Goal: Use online tool/utility: Utilize a website feature to perform a specific function

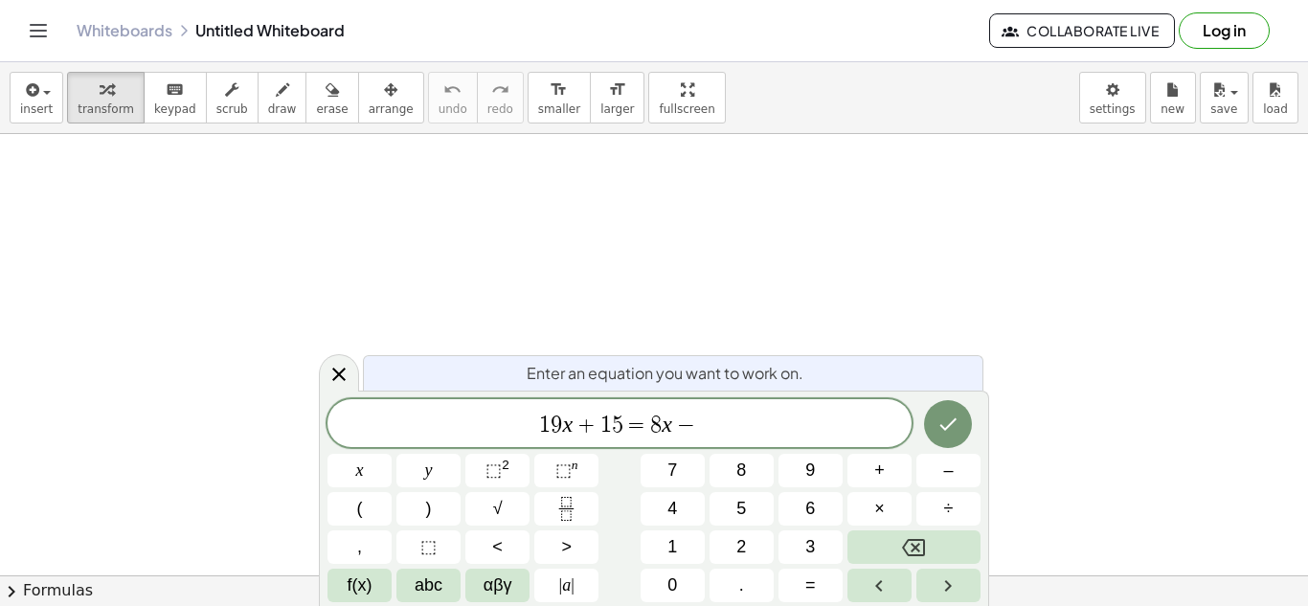
scroll to position [12, 0]
click at [955, 432] on icon "Done" at bounding box center [948, 424] width 23 height 23
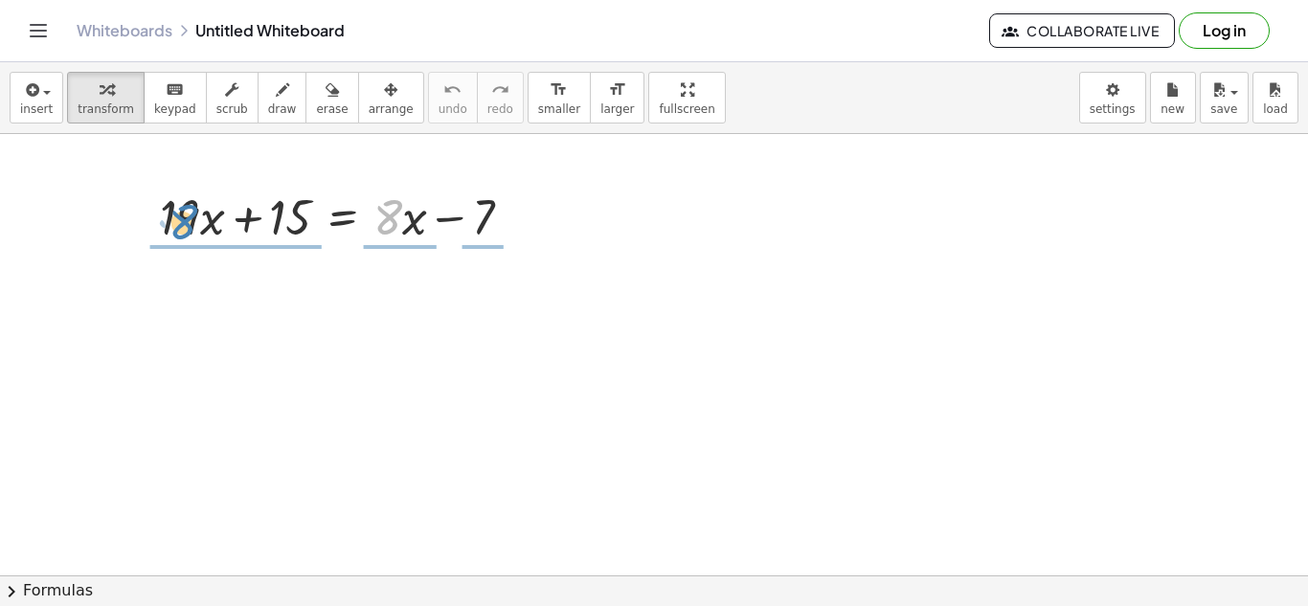
drag, startPoint x: 398, startPoint y: 219, endPoint x: 193, endPoint y: 223, distance: 205.0
click at [193, 223] on div at bounding box center [343, 215] width 387 height 65
drag, startPoint x: 418, startPoint y: 215, endPoint x: 220, endPoint y: 218, distance: 197.3
click at [220, 218] on div at bounding box center [343, 215] width 387 height 65
click at [197, 215] on div at bounding box center [343, 215] width 387 height 65
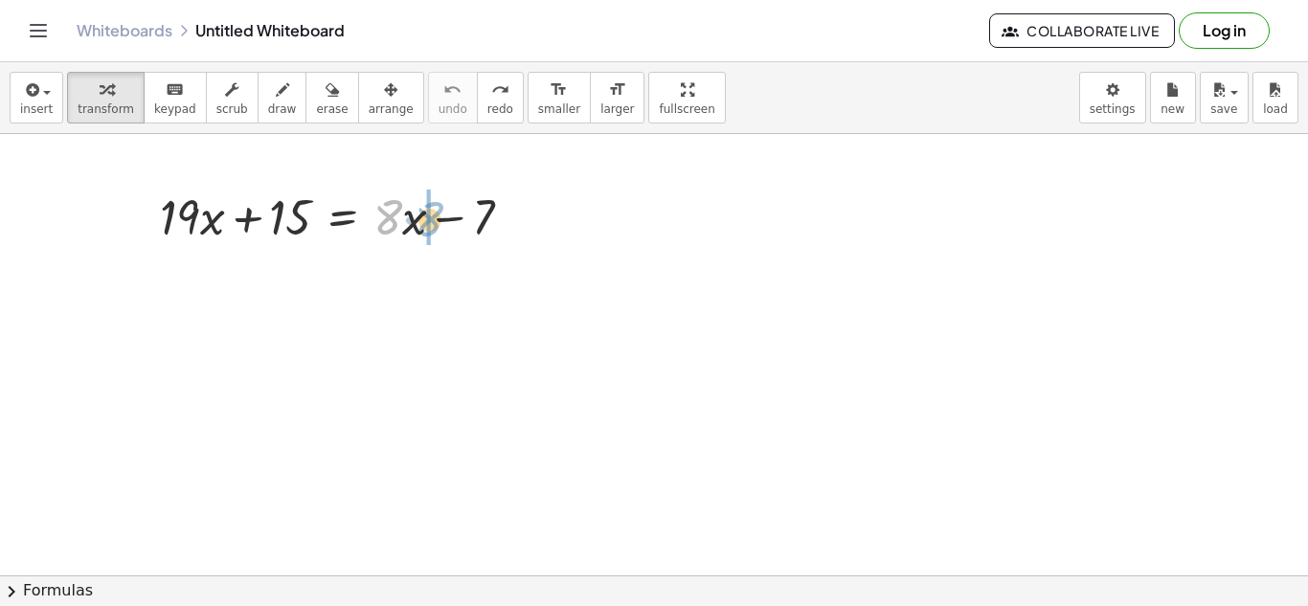
drag, startPoint x: 381, startPoint y: 210, endPoint x: 422, endPoint y: 212, distance: 41.2
click at [422, 212] on div at bounding box center [343, 215] width 387 height 65
drag, startPoint x: 388, startPoint y: 215, endPoint x: 121, endPoint y: 224, distance: 267.3
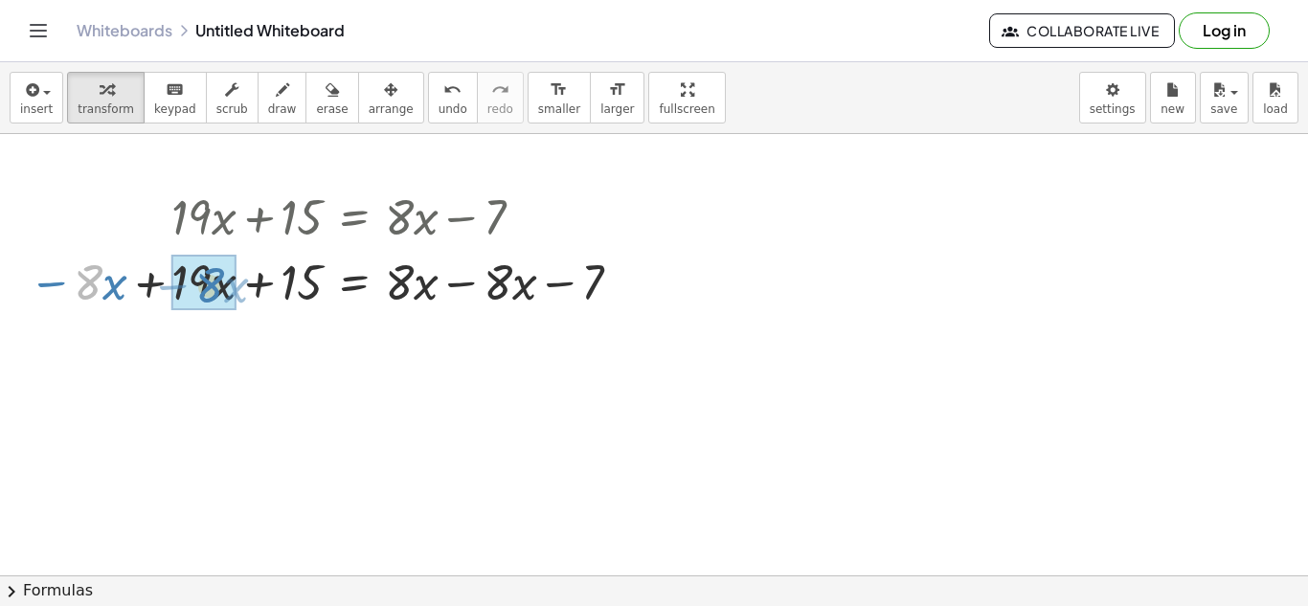
drag, startPoint x: 92, startPoint y: 266, endPoint x: 215, endPoint y: 269, distance: 122.6
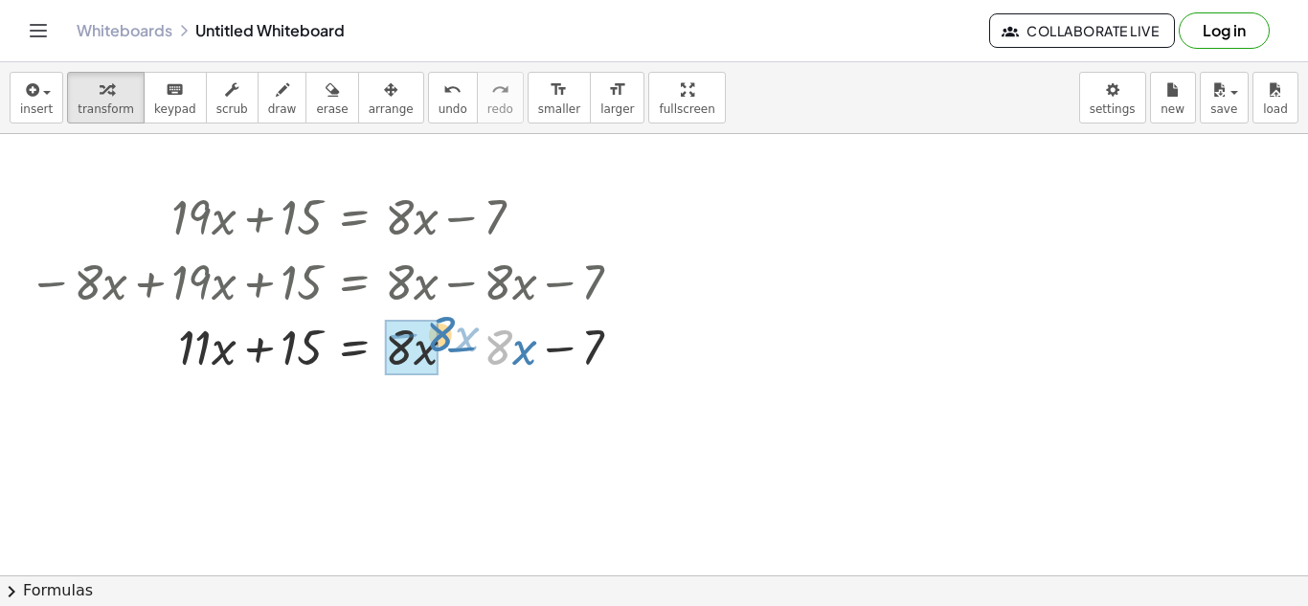
drag, startPoint x: 496, startPoint y: 350, endPoint x: 486, endPoint y: 356, distance: 12.0
click at [486, 356] on div at bounding box center [332, 345] width 627 height 65
drag, startPoint x: 465, startPoint y: 350, endPoint x: 370, endPoint y: 351, distance: 95.8
click at [370, 351] on div at bounding box center [332, 345] width 627 height 65
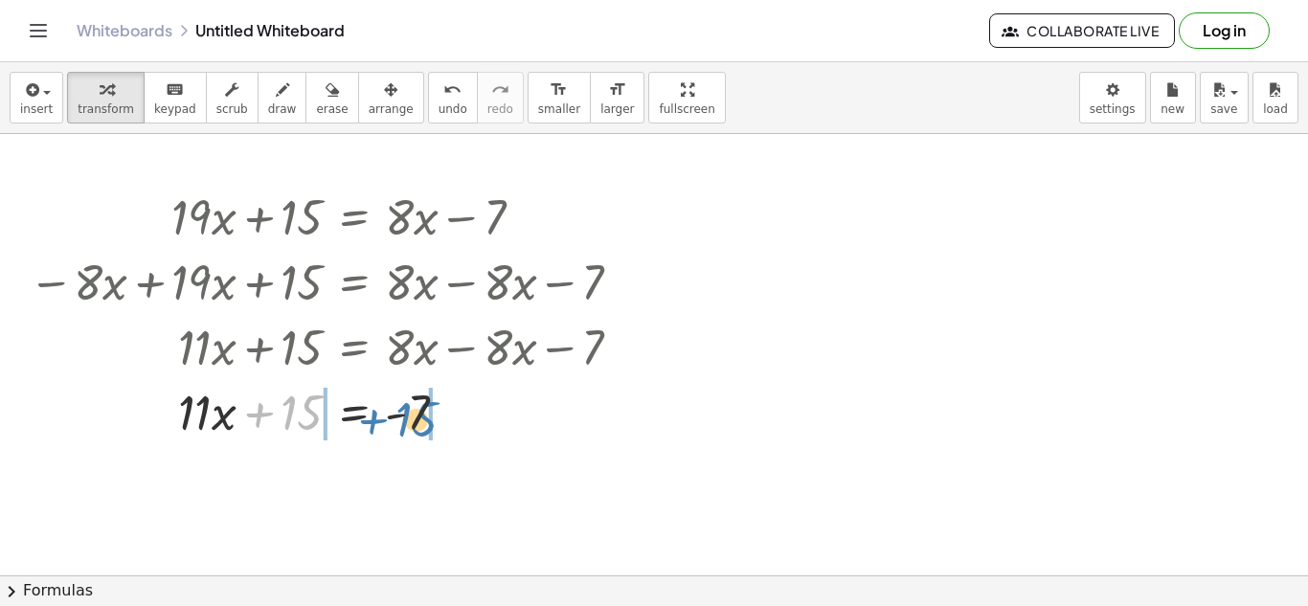
drag, startPoint x: 258, startPoint y: 420, endPoint x: 372, endPoint y: 427, distance: 114.2
click at [372, 427] on div at bounding box center [332, 410] width 627 height 65
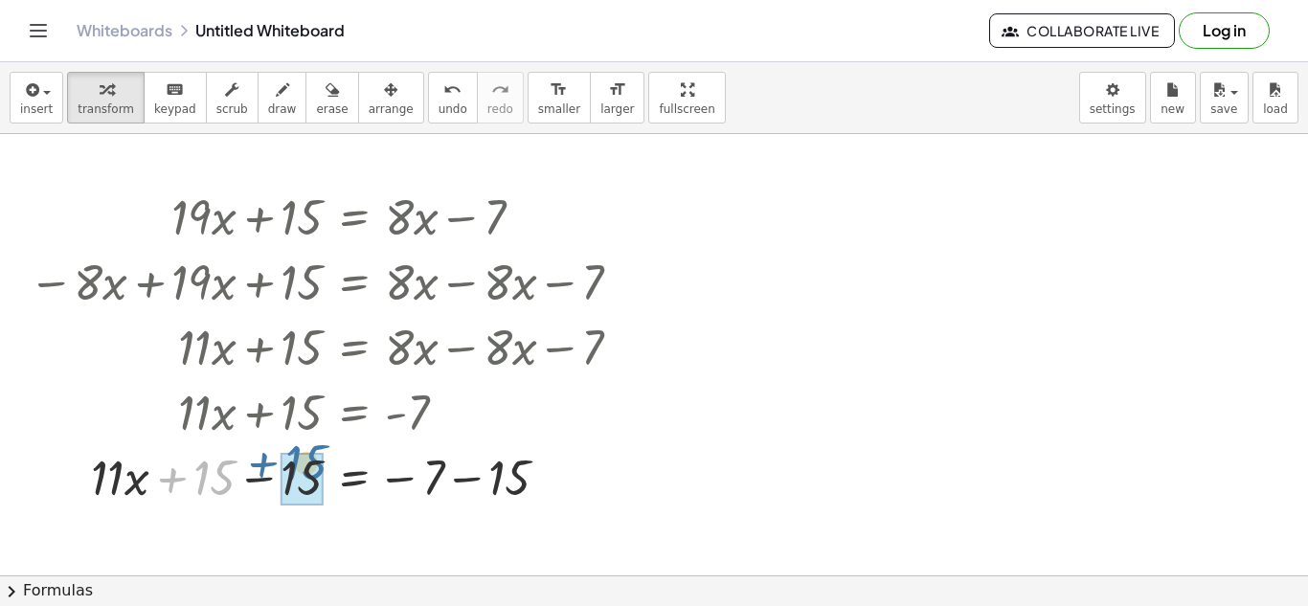
drag, startPoint x: 215, startPoint y: 487, endPoint x: 308, endPoint y: 472, distance: 94.1
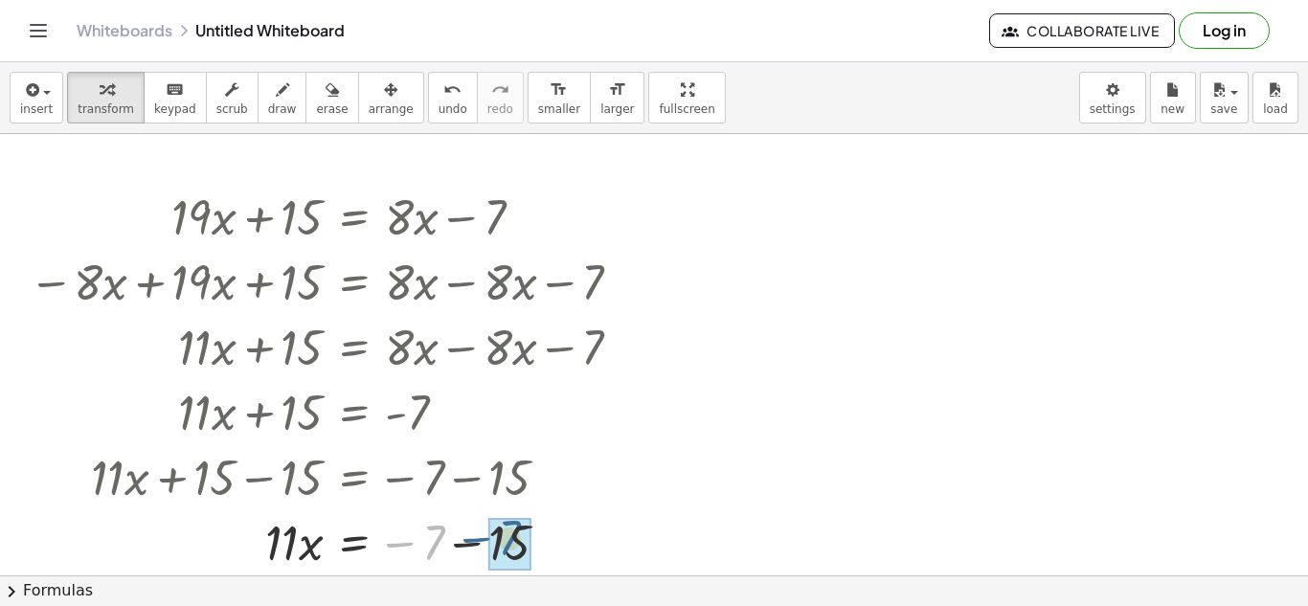
drag, startPoint x: 434, startPoint y: 539, endPoint x: 511, endPoint y: 534, distance: 77.7
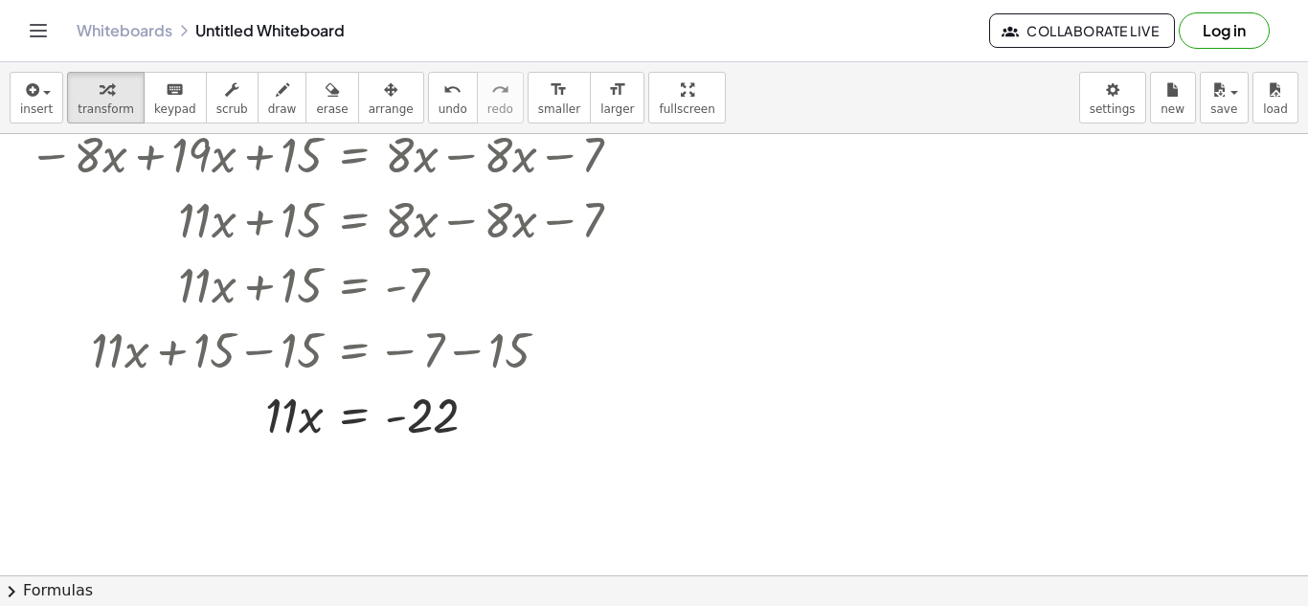
scroll to position [136, 0]
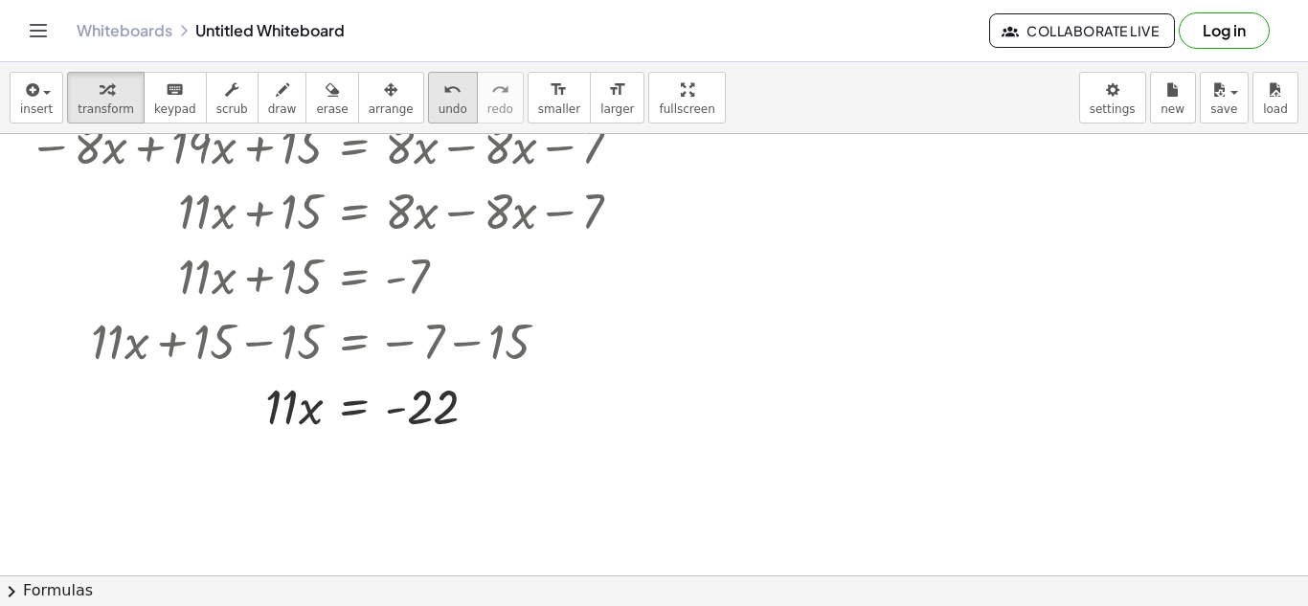
click at [439, 85] on div "undo" at bounding box center [453, 89] width 29 height 23
drag, startPoint x: 496, startPoint y: 418, endPoint x: 429, endPoint y: 414, distance: 67.1
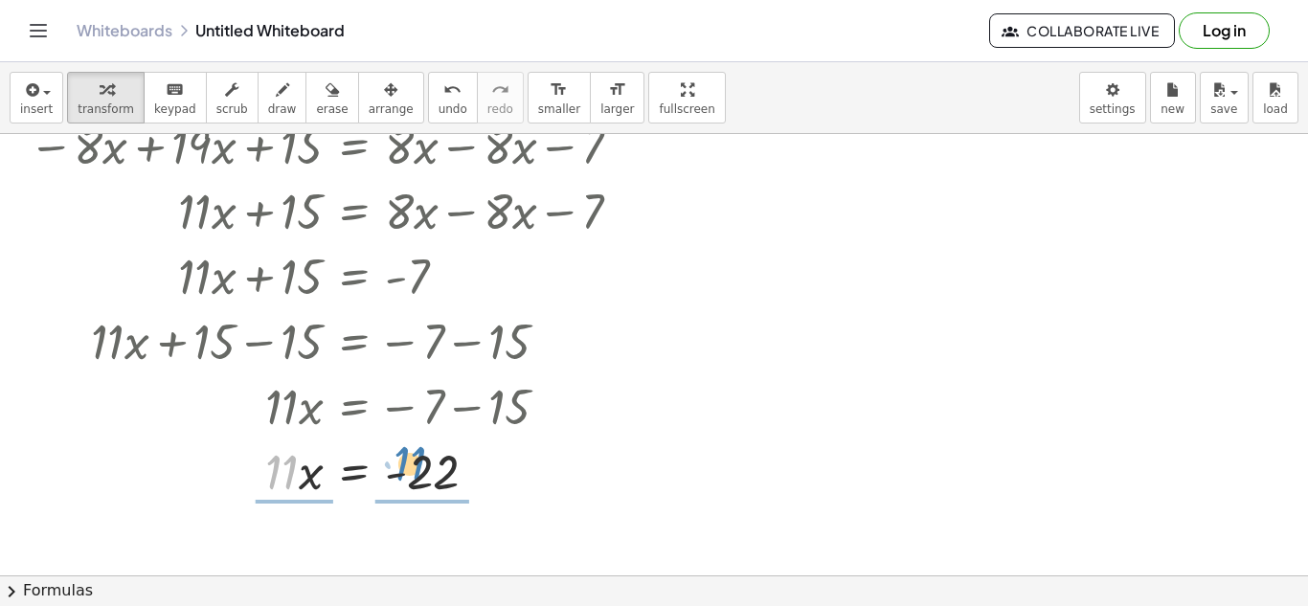
drag, startPoint x: 285, startPoint y: 456, endPoint x: 415, endPoint y: 448, distance: 129.5
click at [415, 448] on div at bounding box center [332, 470] width 627 height 65
drag, startPoint x: 296, startPoint y: 478, endPoint x: 300, endPoint y: 498, distance: 20.5
click at [300, 498] on div at bounding box center [332, 470] width 627 height 96
drag, startPoint x: 427, startPoint y: 498, endPoint x: 427, endPoint y: 451, distance: 46.9
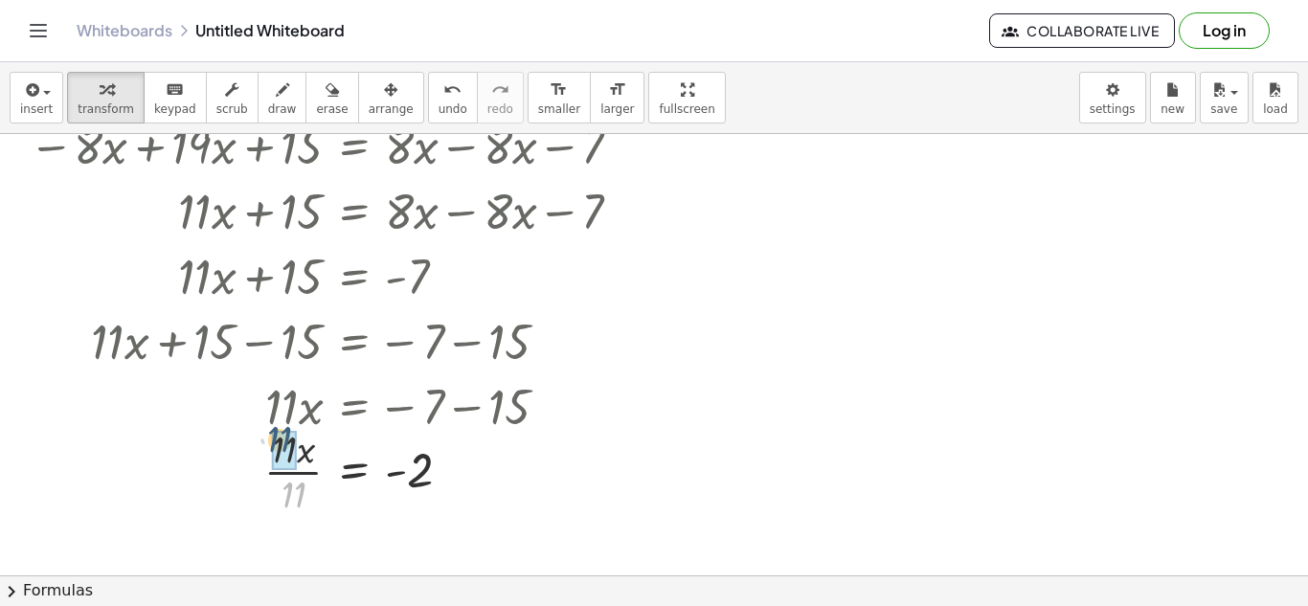
drag, startPoint x: 286, startPoint y: 497, endPoint x: 279, endPoint y: 447, distance: 50.4
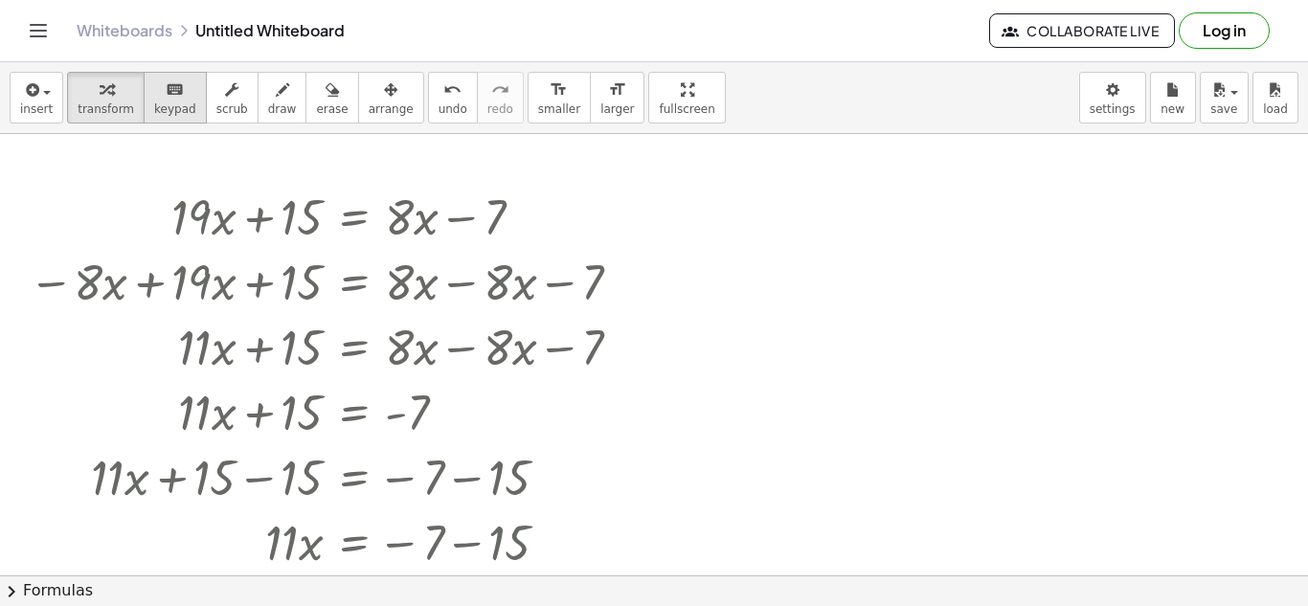
click at [185, 74] on button "keyboard keypad" at bounding box center [175, 98] width 63 height 52
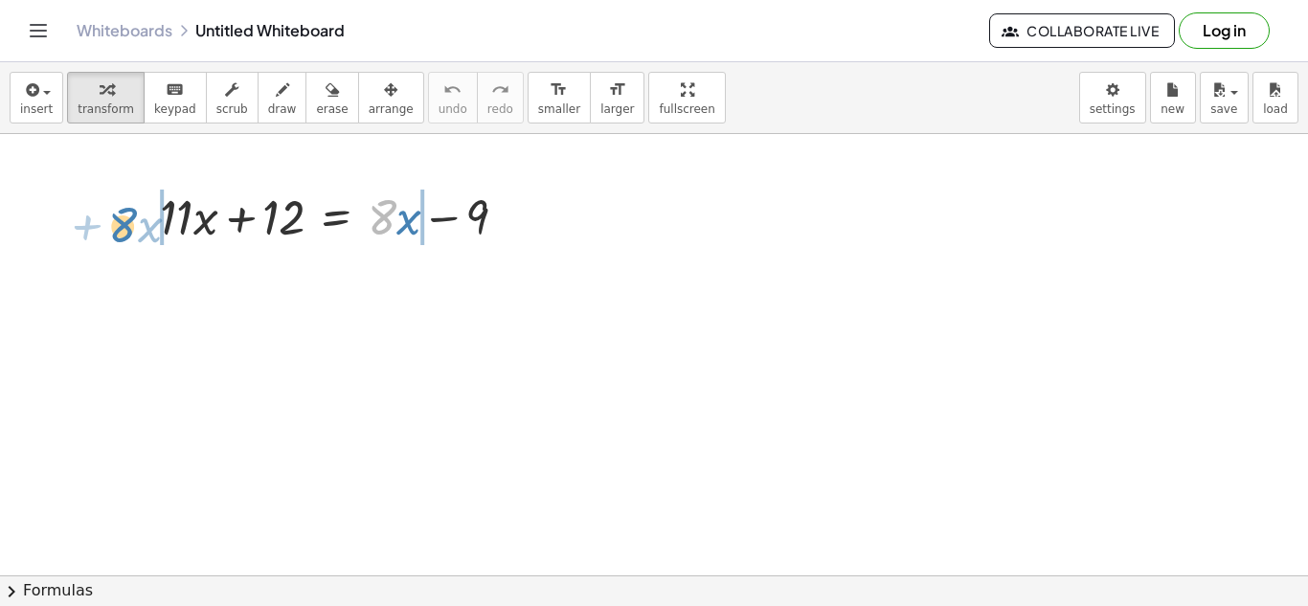
drag, startPoint x: 385, startPoint y: 215, endPoint x: 126, endPoint y: 222, distance: 258.7
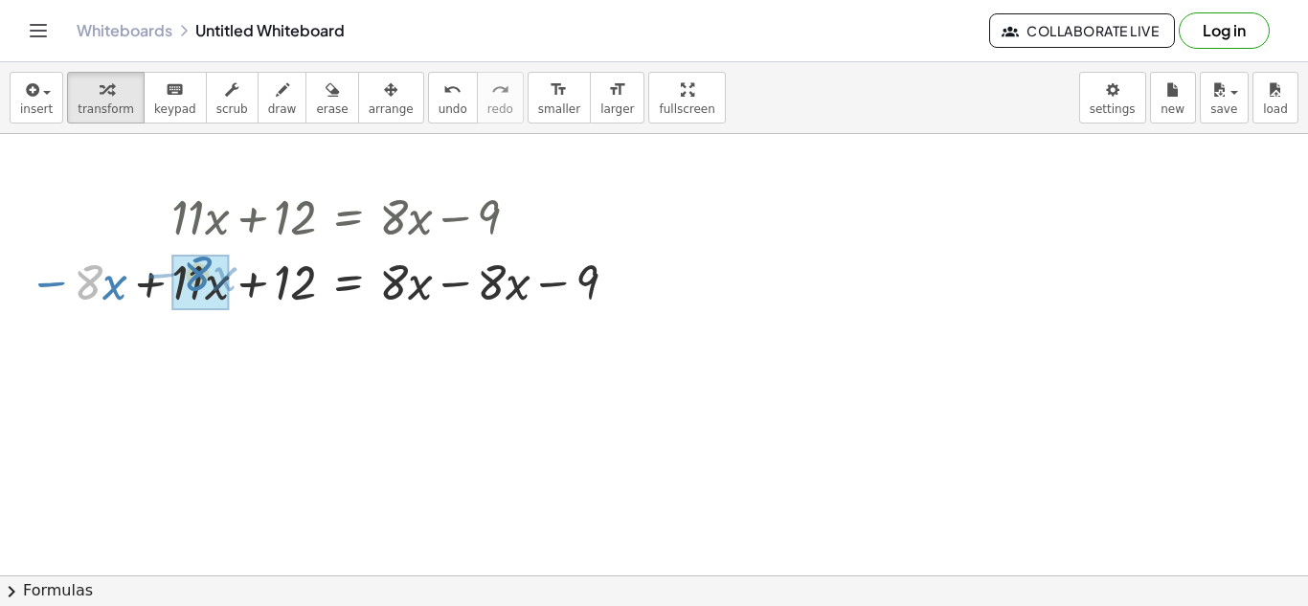
drag, startPoint x: 90, startPoint y: 285, endPoint x: 200, endPoint y: 278, distance: 110.4
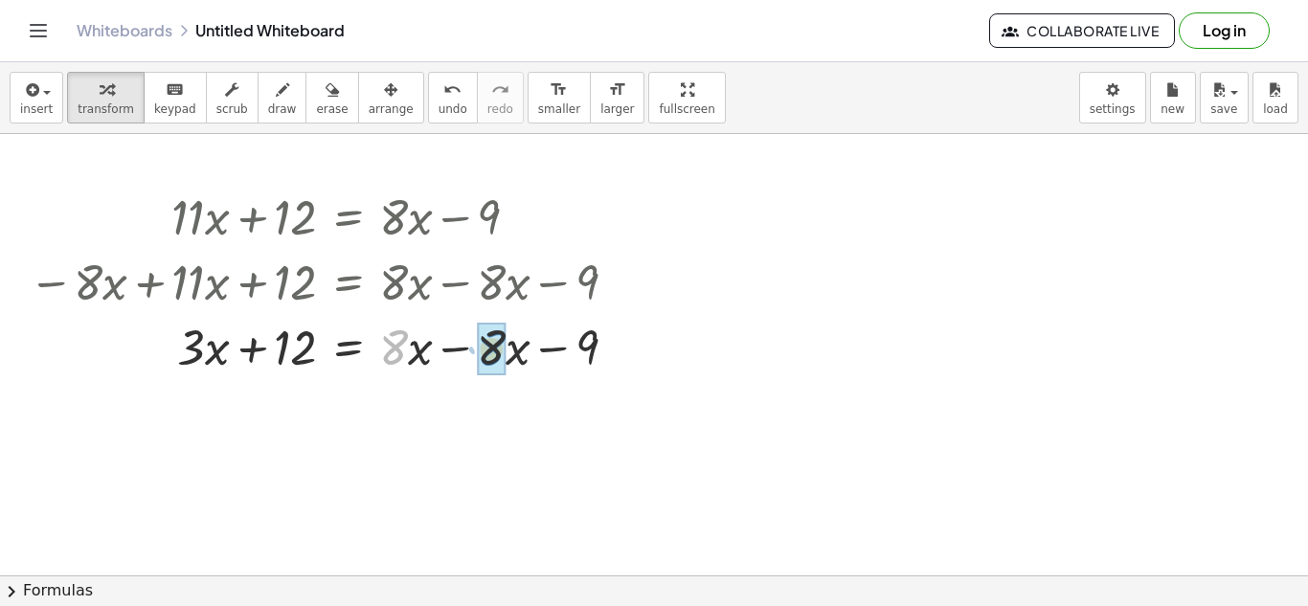
drag, startPoint x: 390, startPoint y: 342, endPoint x: 485, endPoint y: 342, distance: 94.8
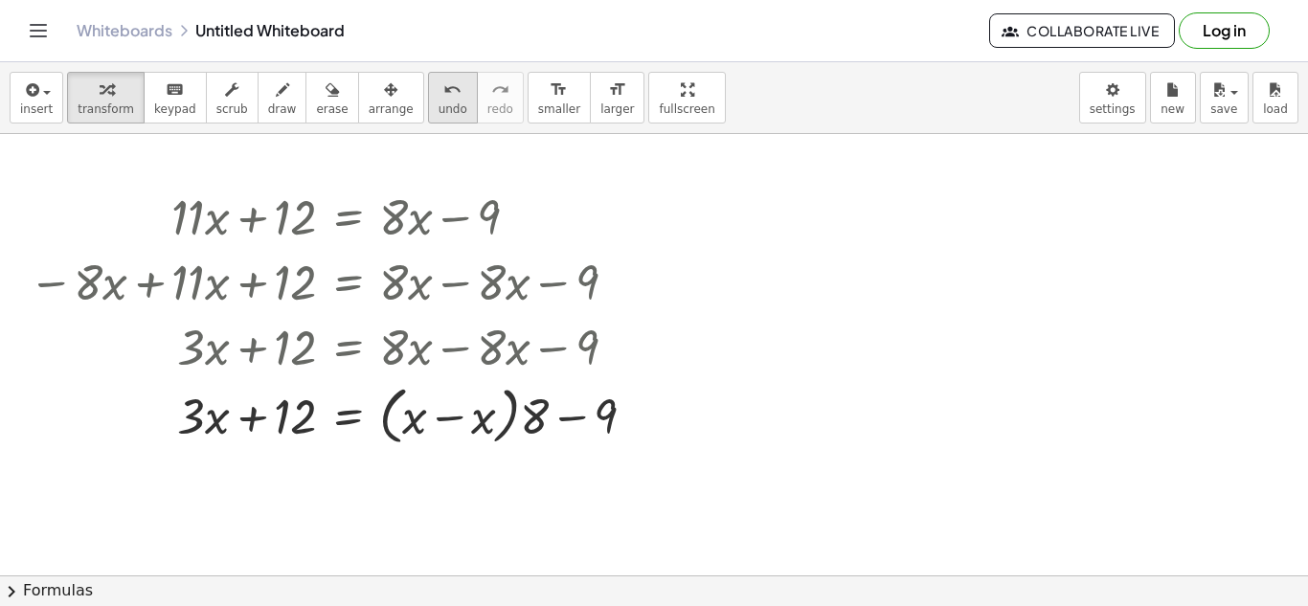
click at [443, 84] on icon "undo" at bounding box center [452, 90] width 18 height 23
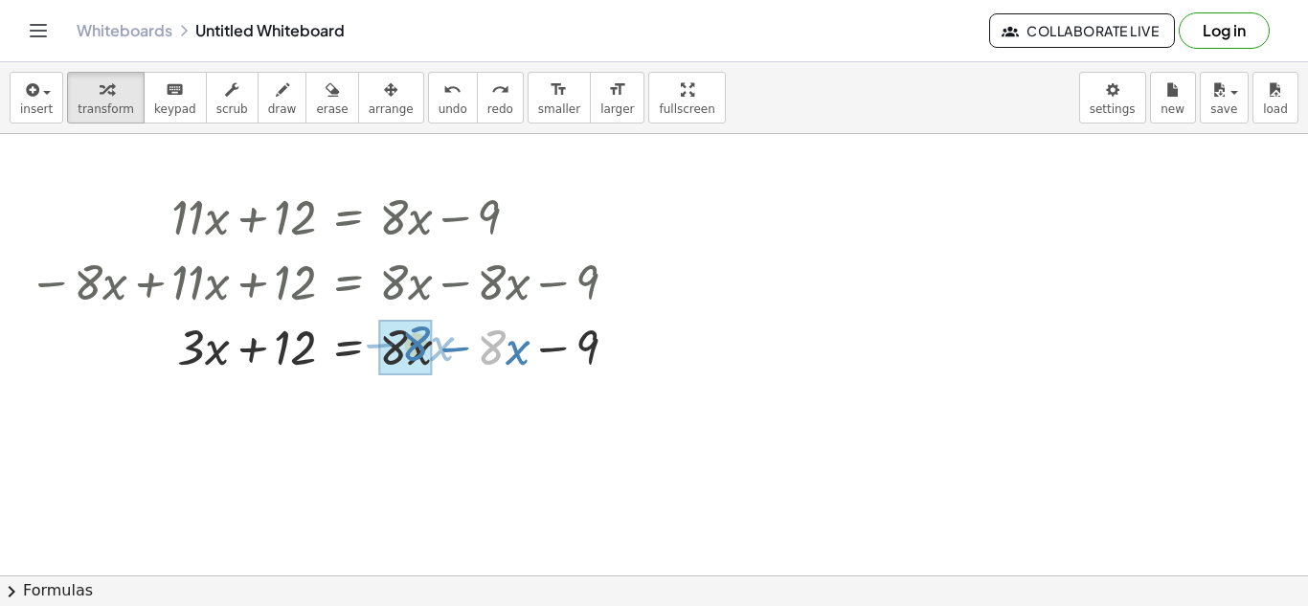
drag, startPoint x: 495, startPoint y: 350, endPoint x: 420, endPoint y: 347, distance: 74.8
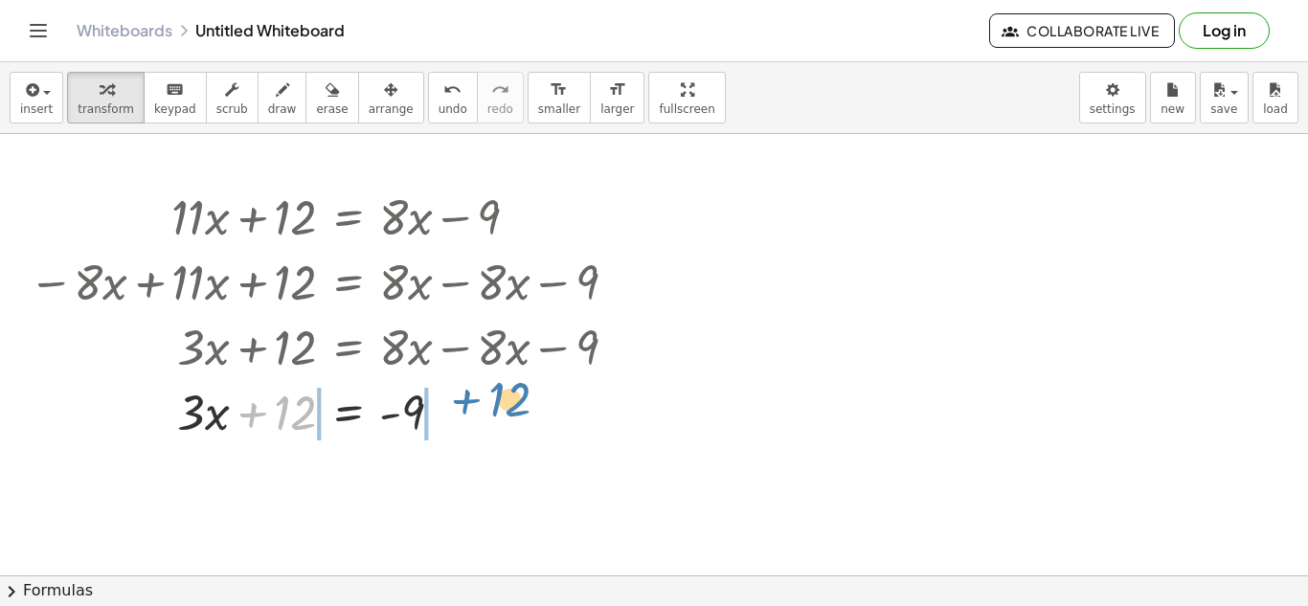
drag, startPoint x: 284, startPoint y: 412, endPoint x: 494, endPoint y: 401, distance: 210.0
click at [494, 401] on div at bounding box center [330, 410] width 622 height 65
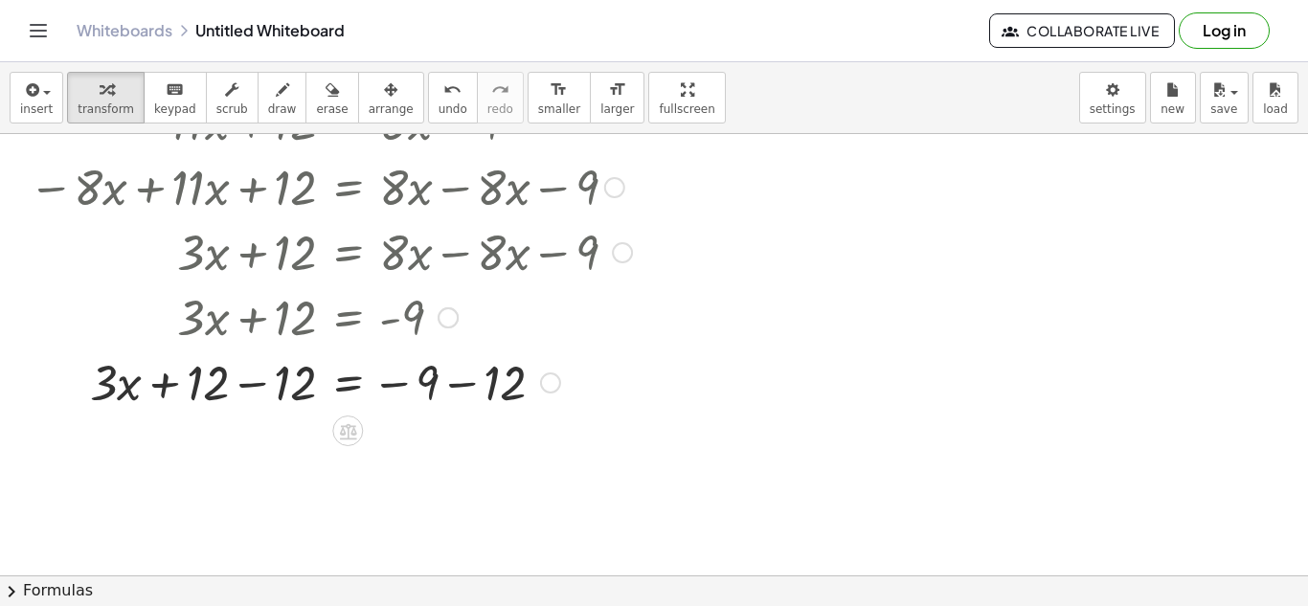
scroll to position [100, 0]
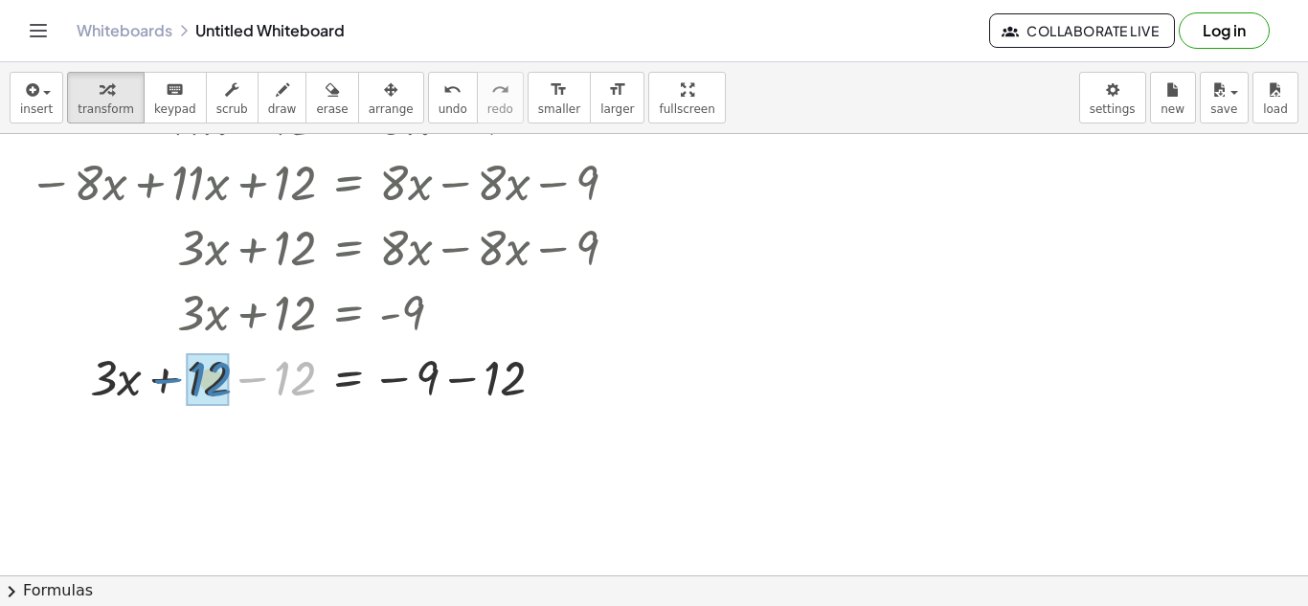
drag, startPoint x: 284, startPoint y: 387, endPoint x: 215, endPoint y: 385, distance: 69.9
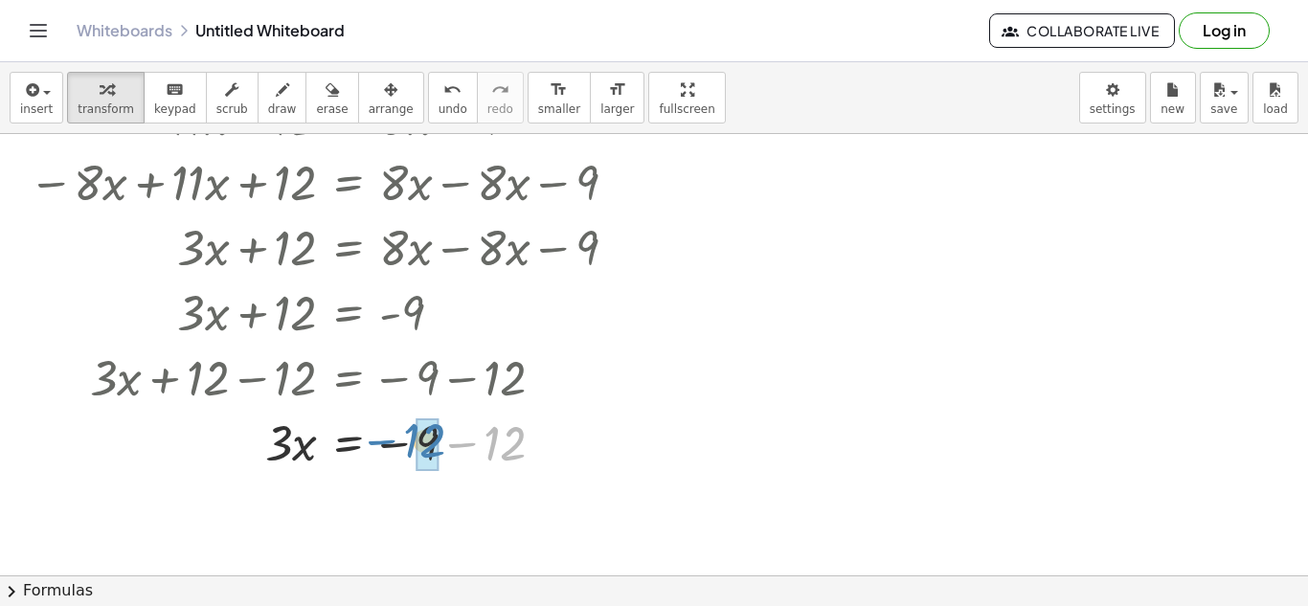
drag, startPoint x: 516, startPoint y: 437, endPoint x: 436, endPoint y: 435, distance: 80.5
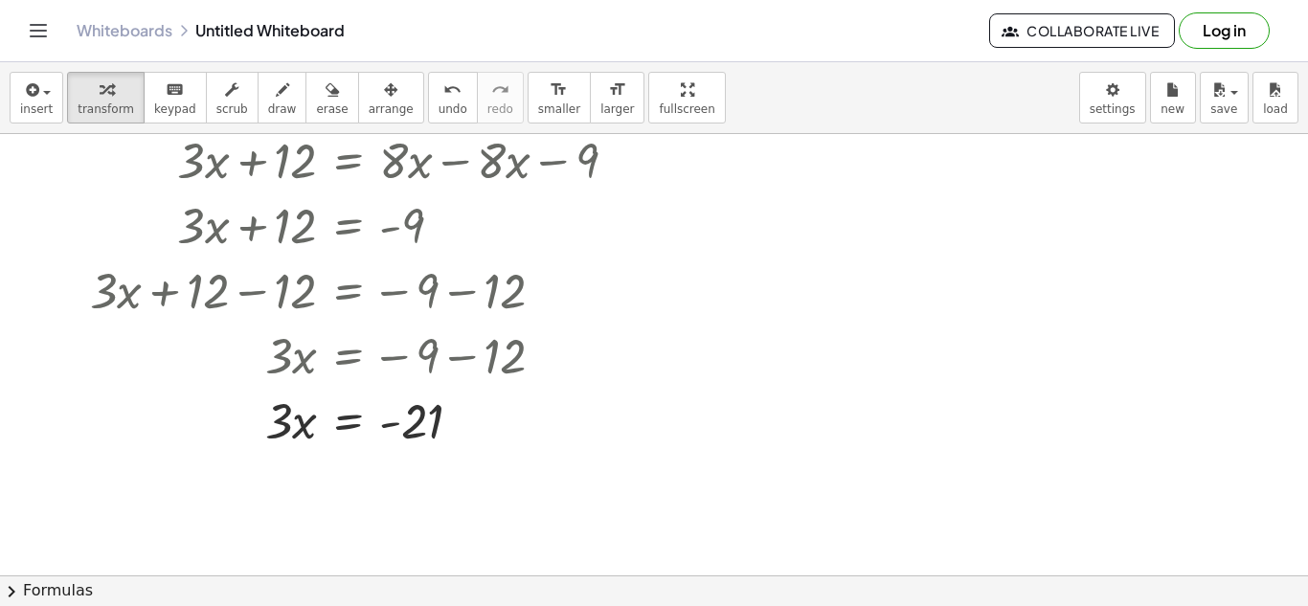
scroll to position [260, 0]
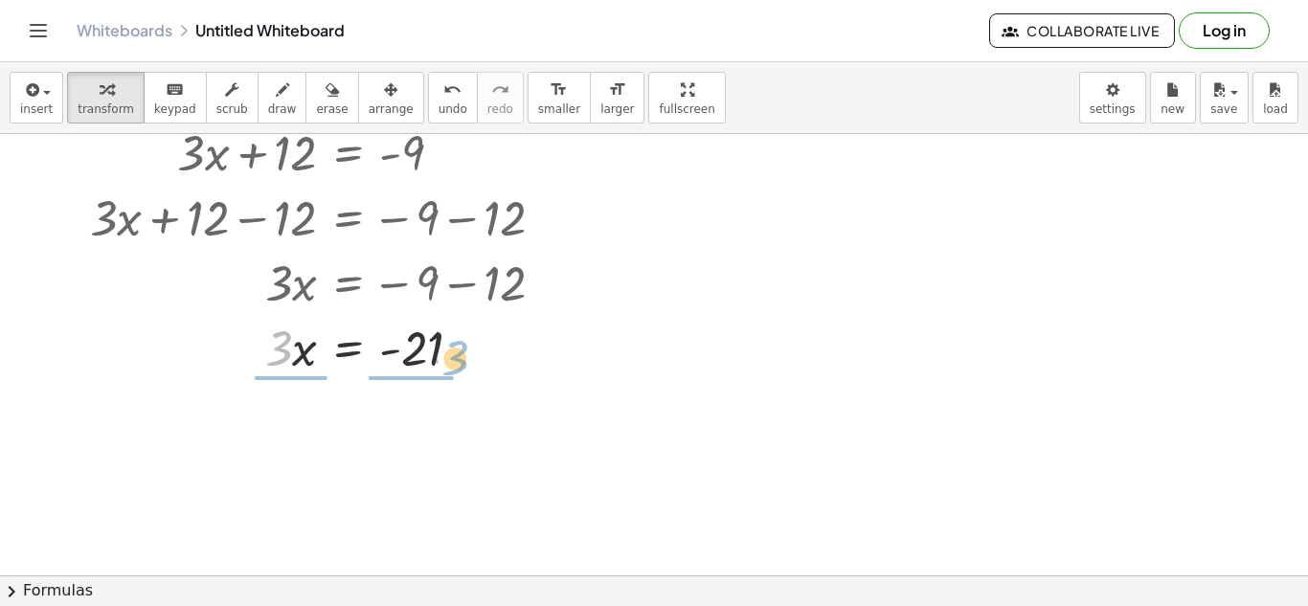
drag, startPoint x: 282, startPoint y: 353, endPoint x: 423, endPoint y: 365, distance: 142.2
click at [423, 365] on div at bounding box center [330, 346] width 622 height 65
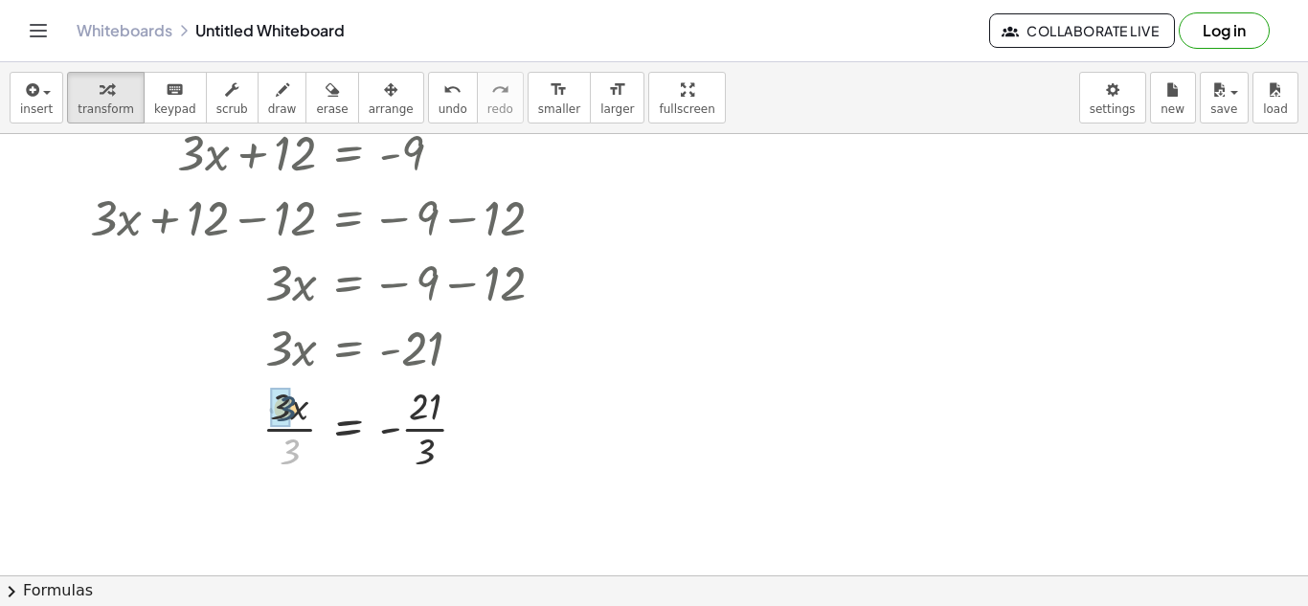
drag, startPoint x: 290, startPoint y: 444, endPoint x: 286, endPoint y: 402, distance: 42.3
drag, startPoint x: 422, startPoint y: 450, endPoint x: 427, endPoint y: 402, distance: 48.1
click at [190, 106] on button "keyboard keypad" at bounding box center [175, 98] width 63 height 52
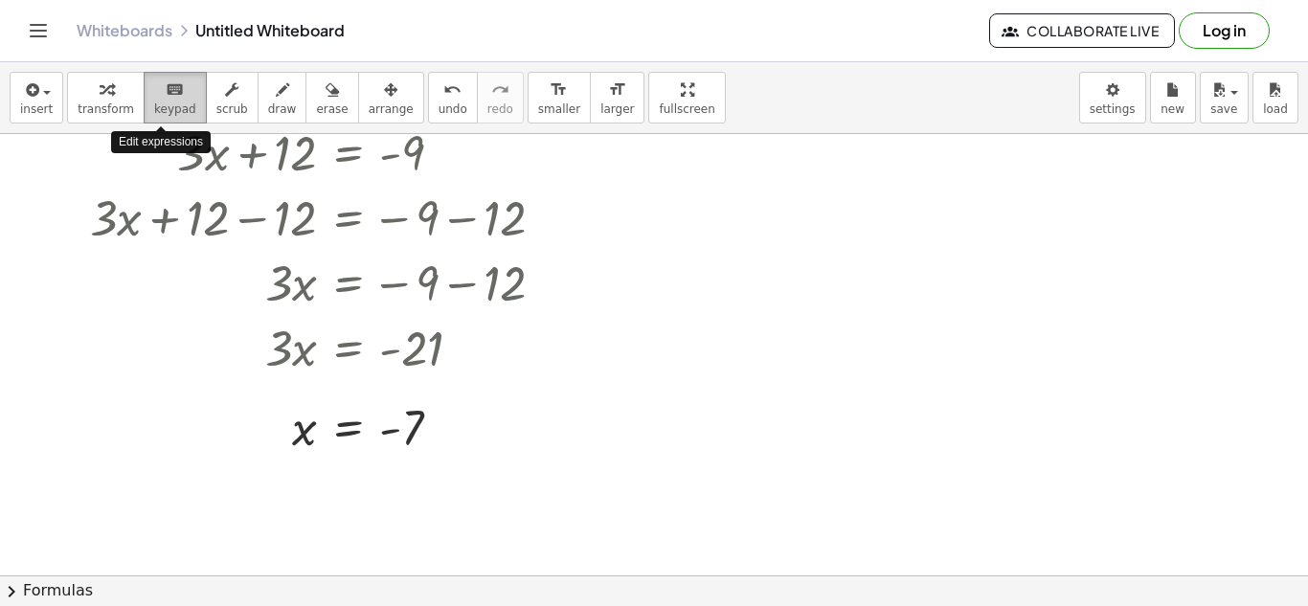
click at [178, 106] on span "keypad" at bounding box center [175, 108] width 42 height 13
click at [572, 344] on div at bounding box center [329, 346] width 615 height 65
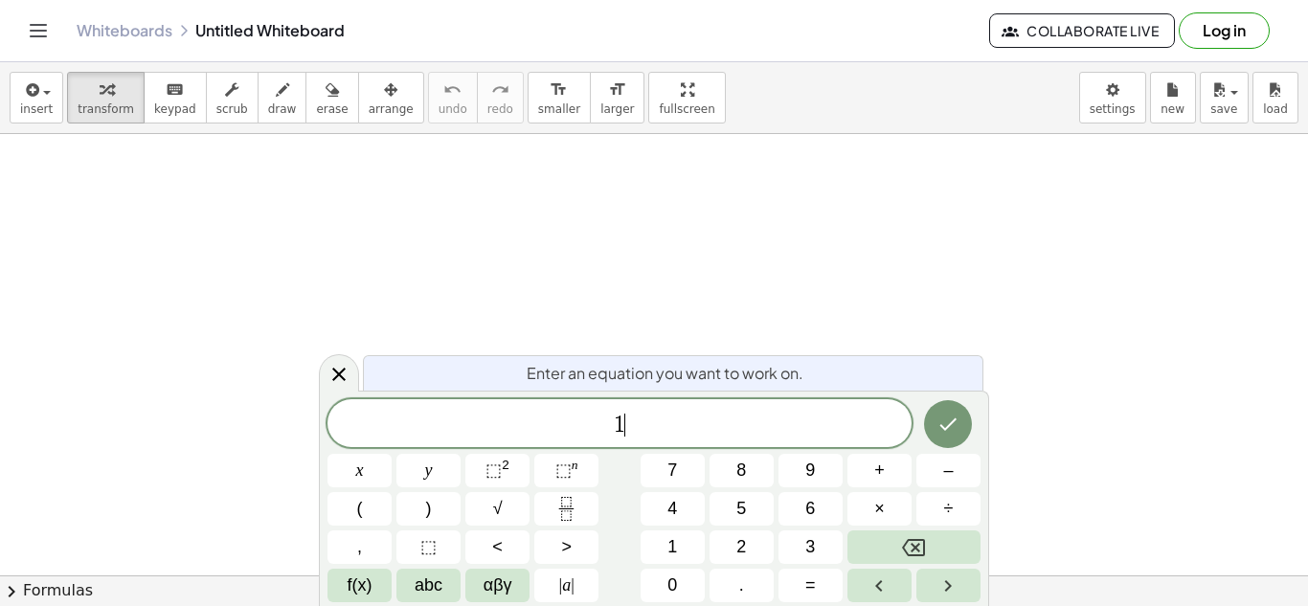
scroll to position [3, 0]
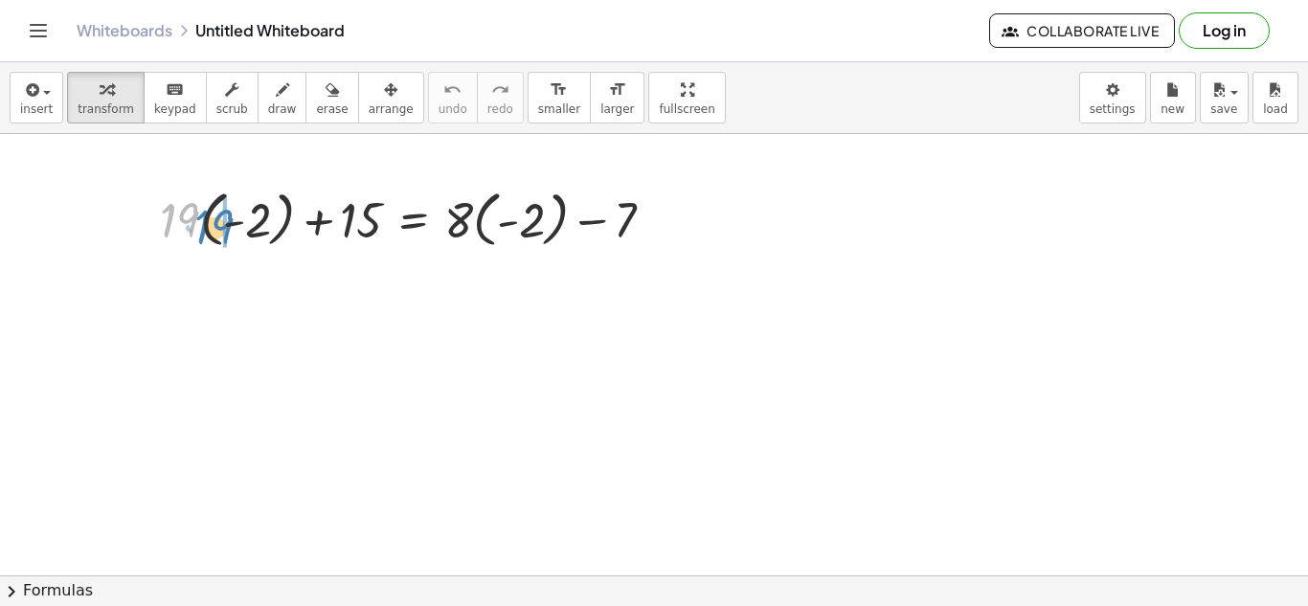
drag, startPoint x: 187, startPoint y: 225, endPoint x: 218, endPoint y: 231, distance: 32.1
click at [218, 231] on div at bounding box center [414, 218] width 529 height 70
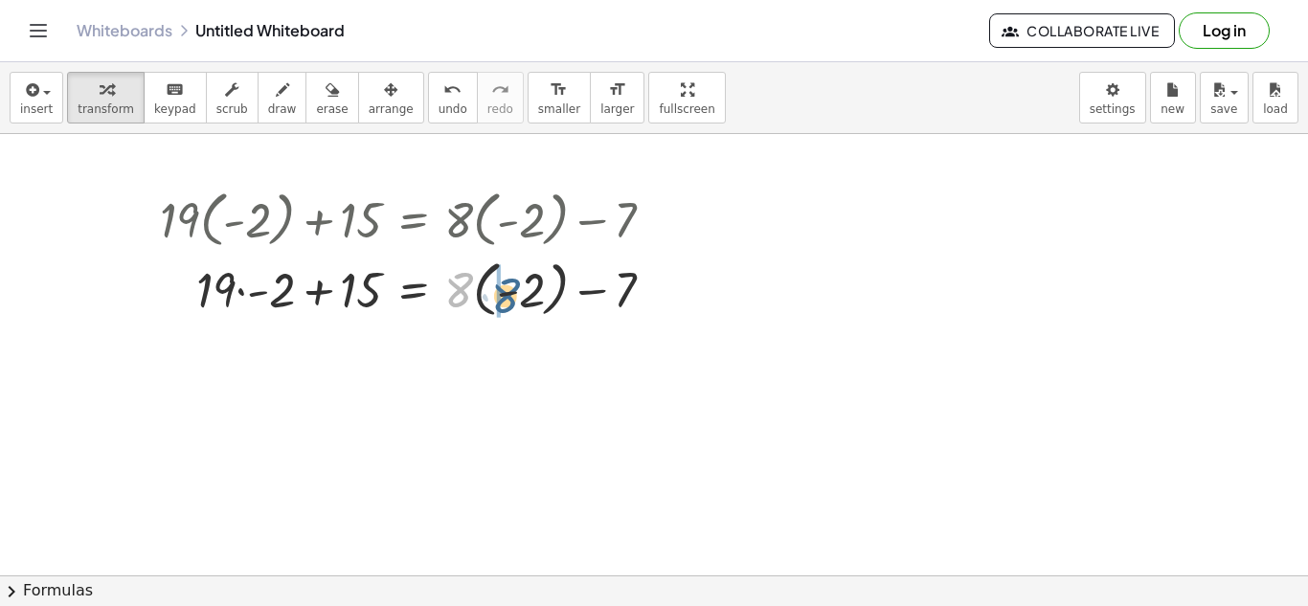
drag, startPoint x: 467, startPoint y: 285, endPoint x: 514, endPoint y: 289, distance: 47.1
click at [514, 289] on div at bounding box center [414, 288] width 529 height 70
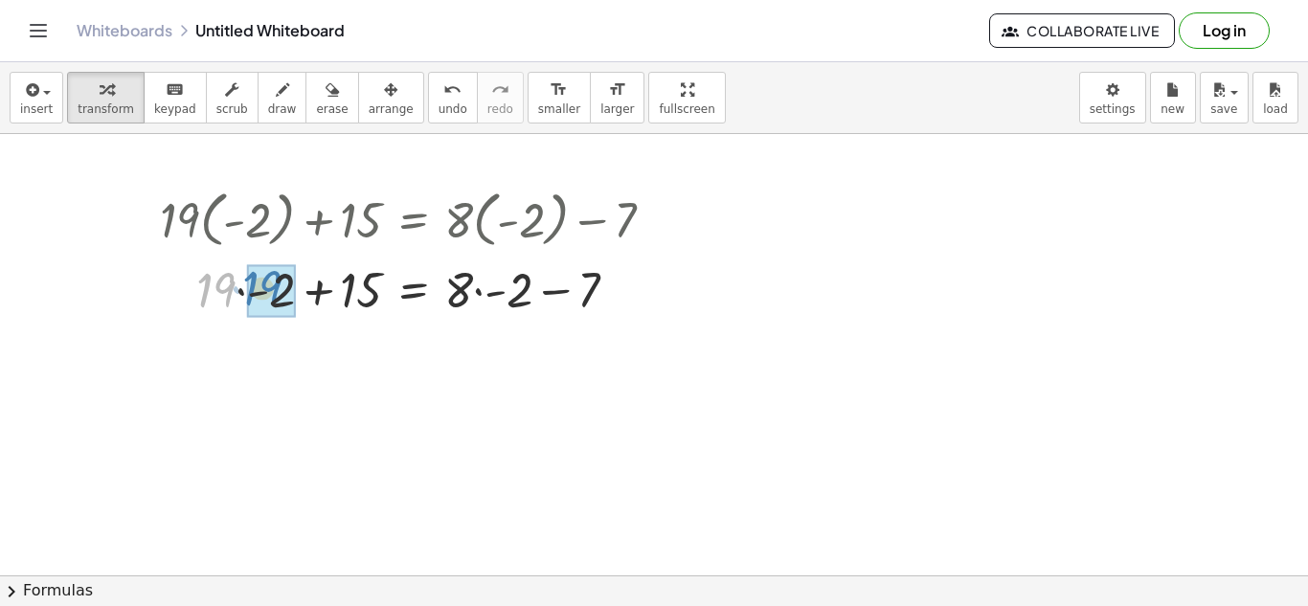
drag, startPoint x: 228, startPoint y: 299, endPoint x: 277, endPoint y: 299, distance: 48.8
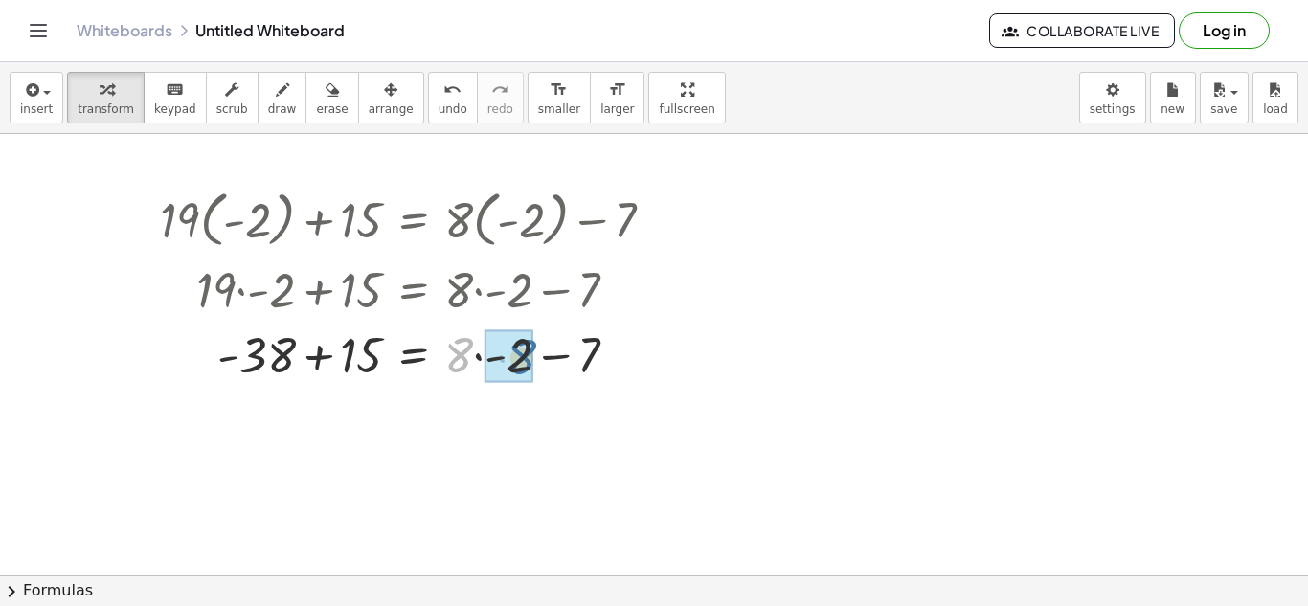
drag, startPoint x: 464, startPoint y: 361, endPoint x: 529, endPoint y: 364, distance: 64.2
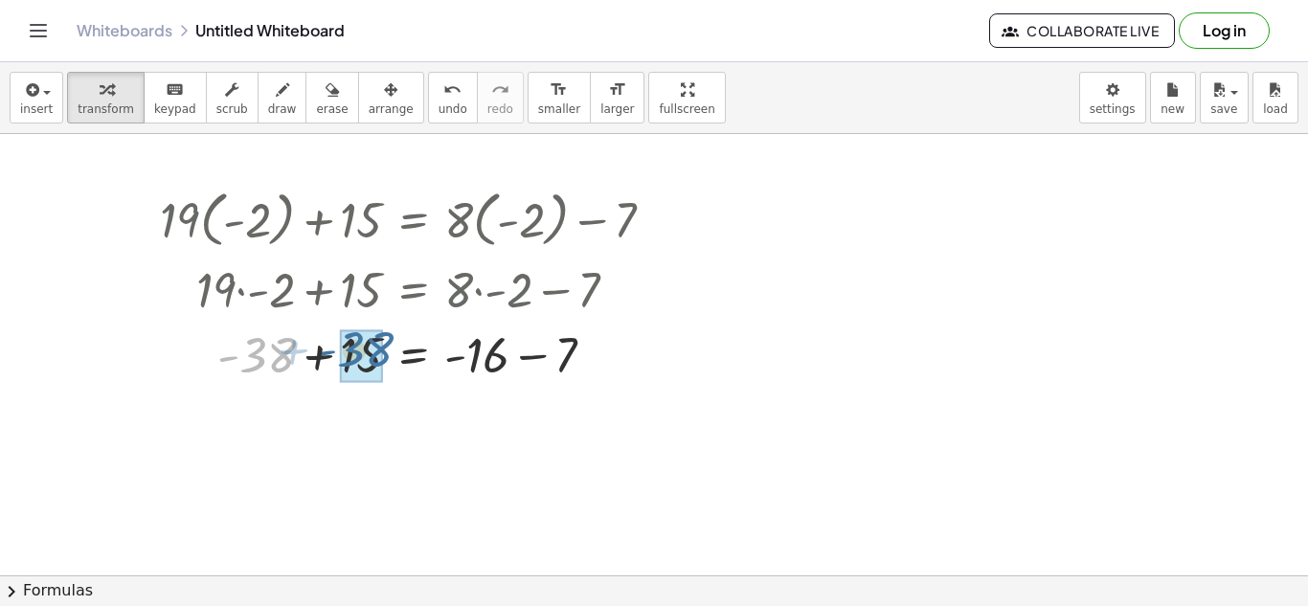
drag, startPoint x: 290, startPoint y: 359, endPoint x: 391, endPoint y: 353, distance: 100.7
click at [391, 353] on div at bounding box center [414, 353] width 529 height 65
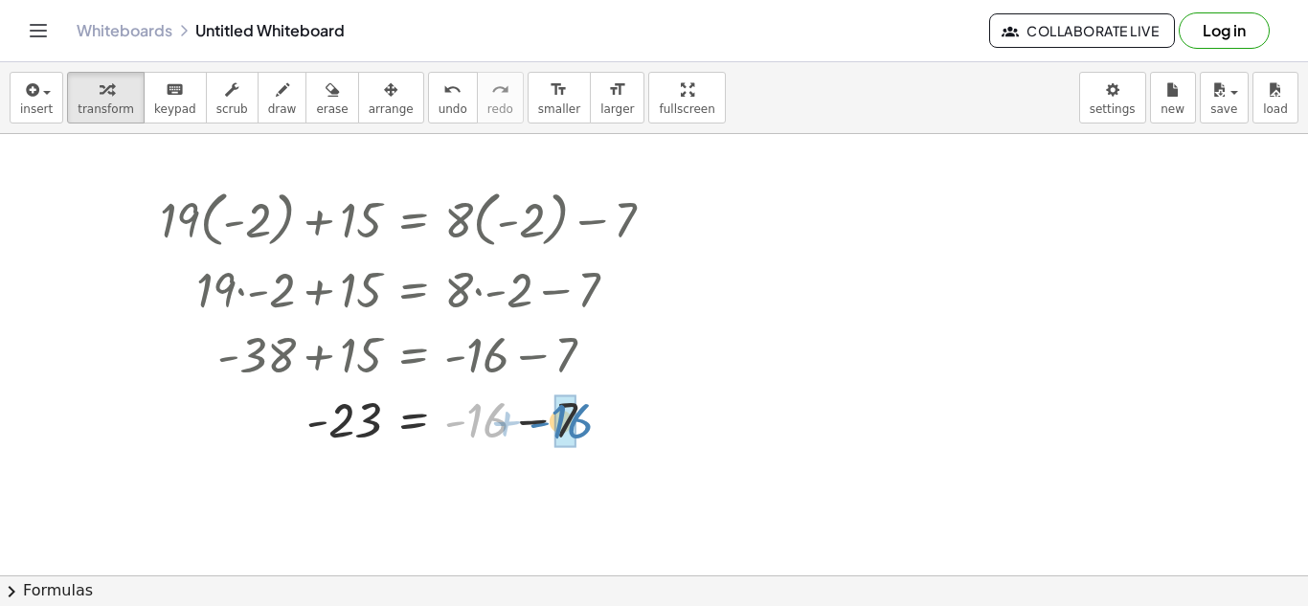
drag, startPoint x: 483, startPoint y: 417, endPoint x: 568, endPoint y: 418, distance: 85.2
click at [154, 113] on span "keypad" at bounding box center [175, 108] width 42 height 13
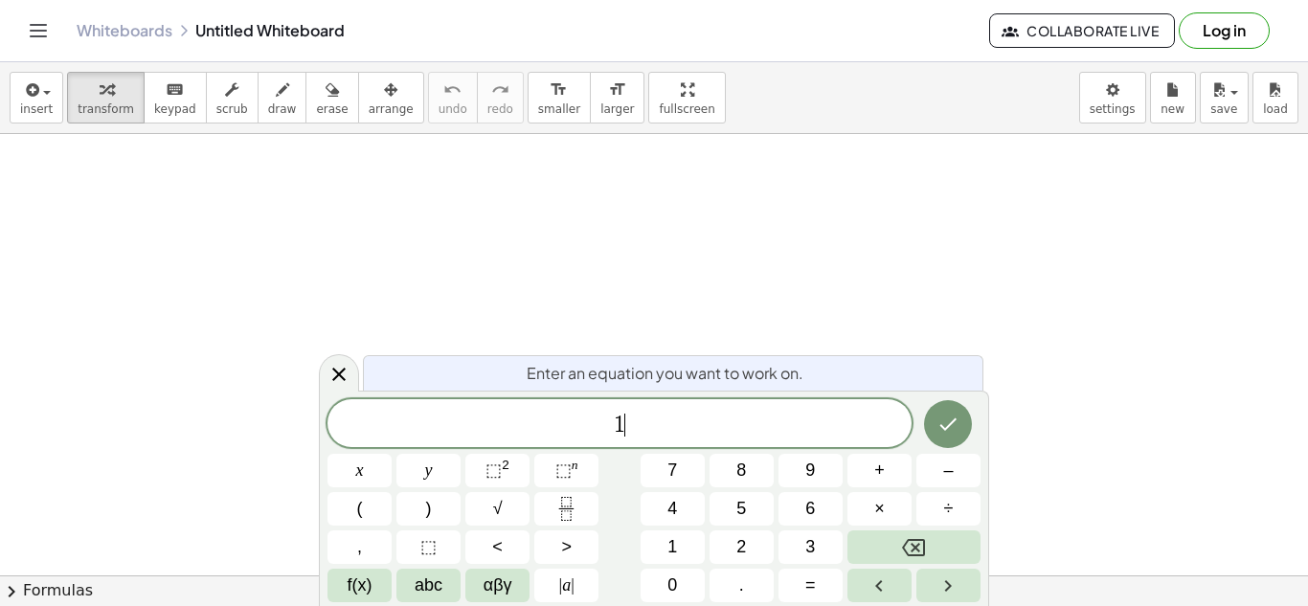
scroll to position [3, 0]
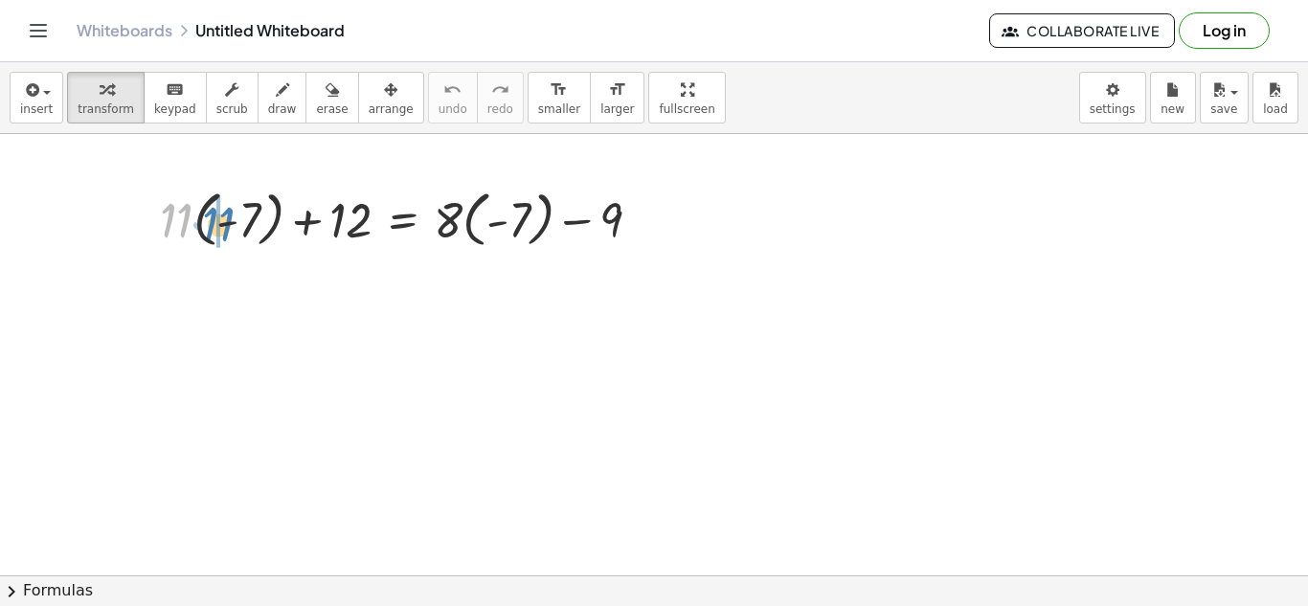
drag, startPoint x: 182, startPoint y: 225, endPoint x: 222, endPoint y: 230, distance: 40.5
click at [222, 230] on div at bounding box center [407, 218] width 515 height 70
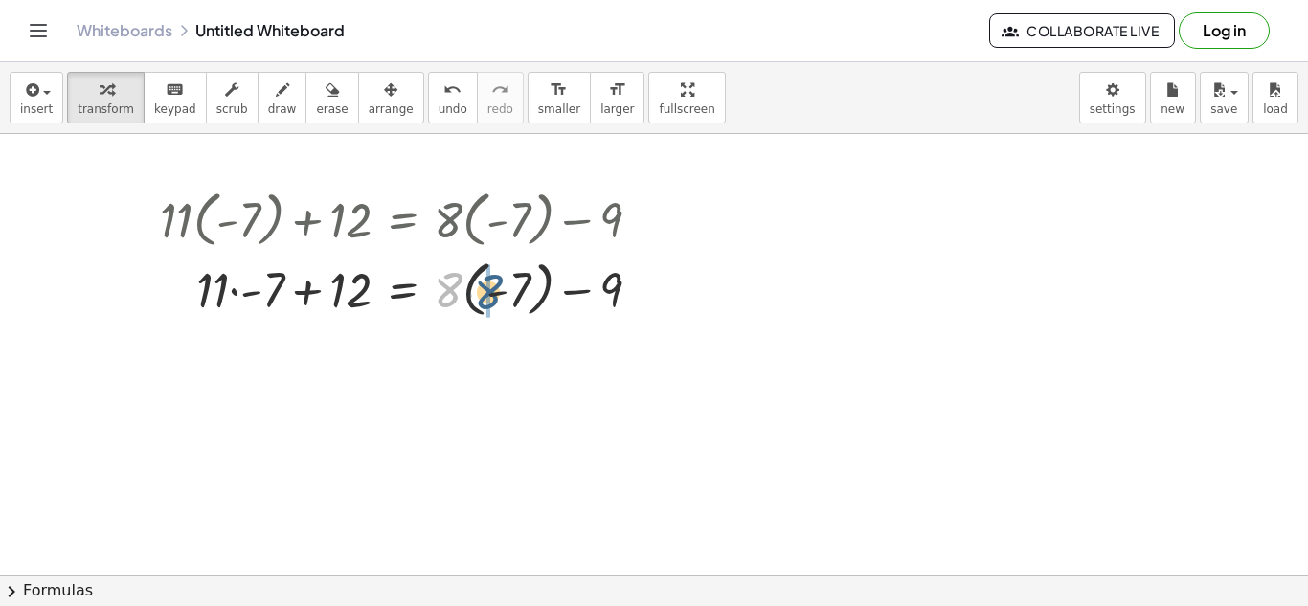
drag, startPoint x: 458, startPoint y: 297, endPoint x: 498, endPoint y: 299, distance: 40.3
click at [498, 299] on div at bounding box center [407, 288] width 515 height 70
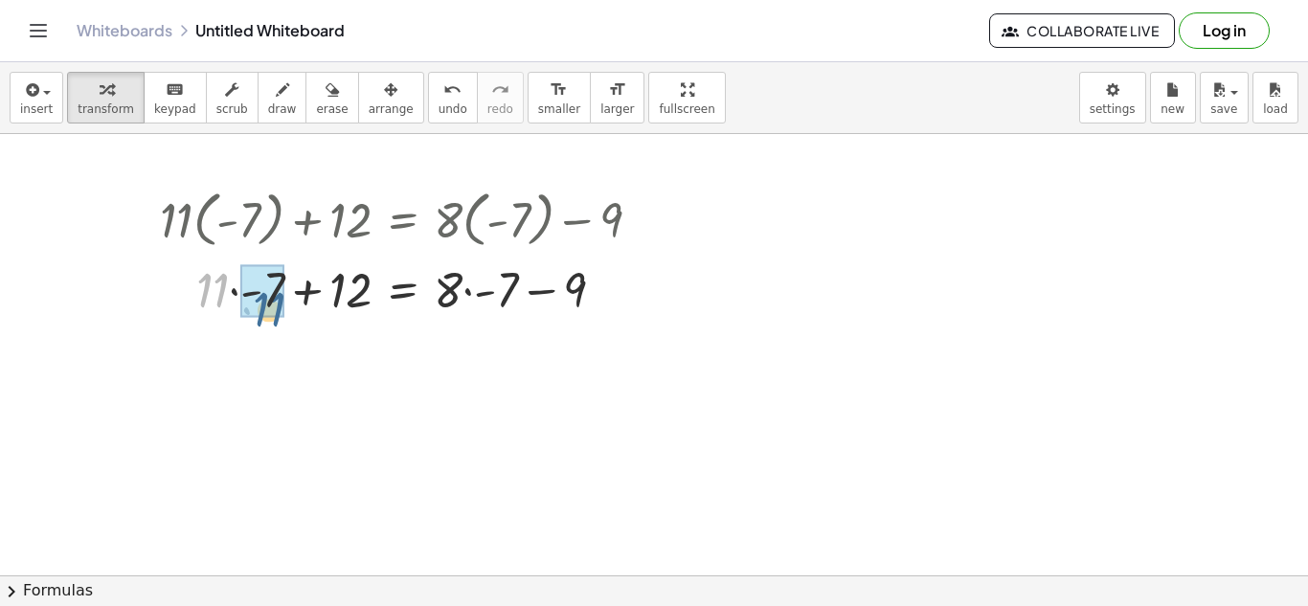
drag, startPoint x: 223, startPoint y: 280, endPoint x: 279, endPoint y: 294, distance: 57.4
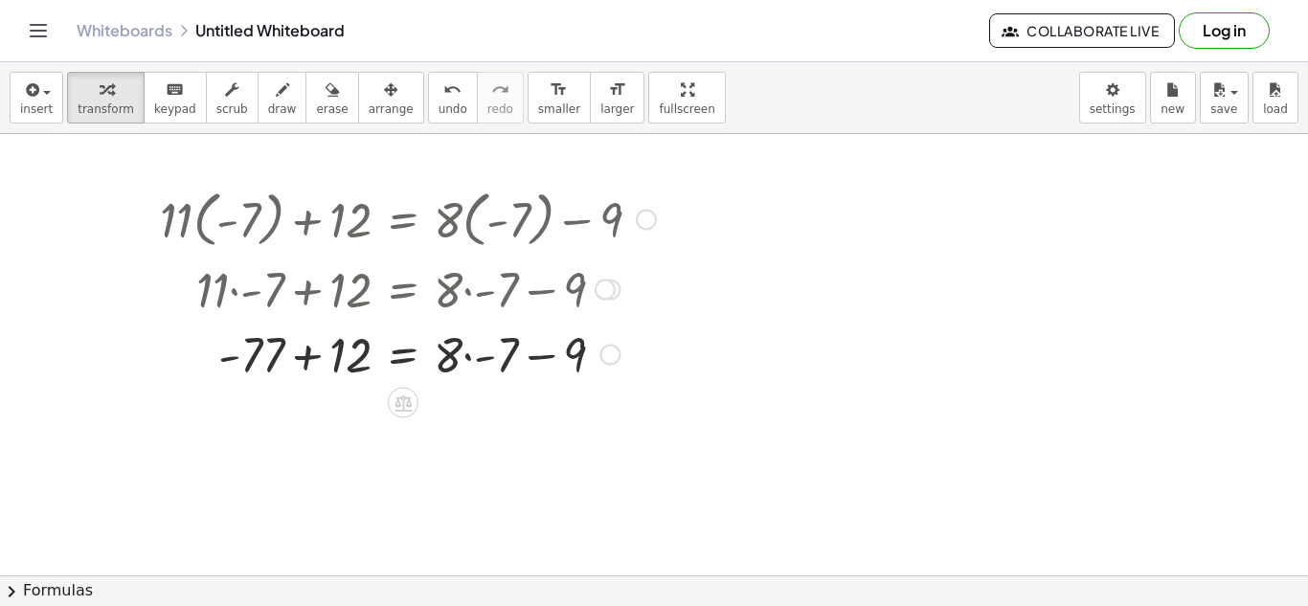
click at [433, 345] on div at bounding box center [407, 353] width 515 height 65
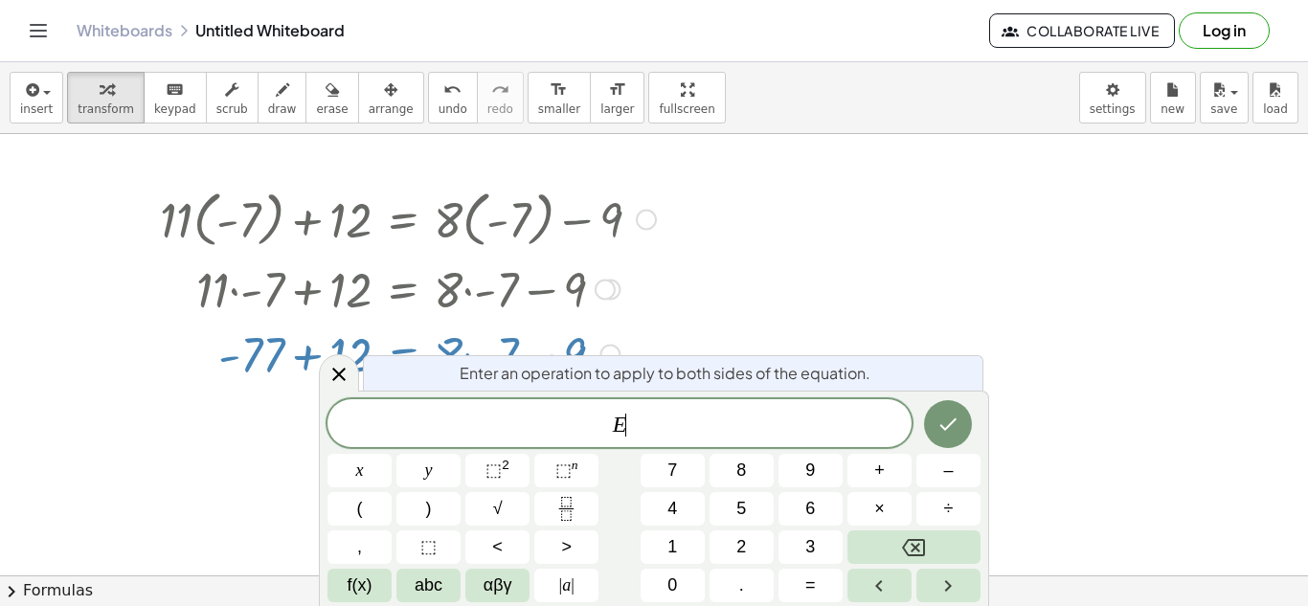
scroll to position [4, 0]
click at [494, 337] on div at bounding box center [407, 353] width 515 height 65
click at [345, 382] on icon at bounding box center [339, 374] width 23 height 23
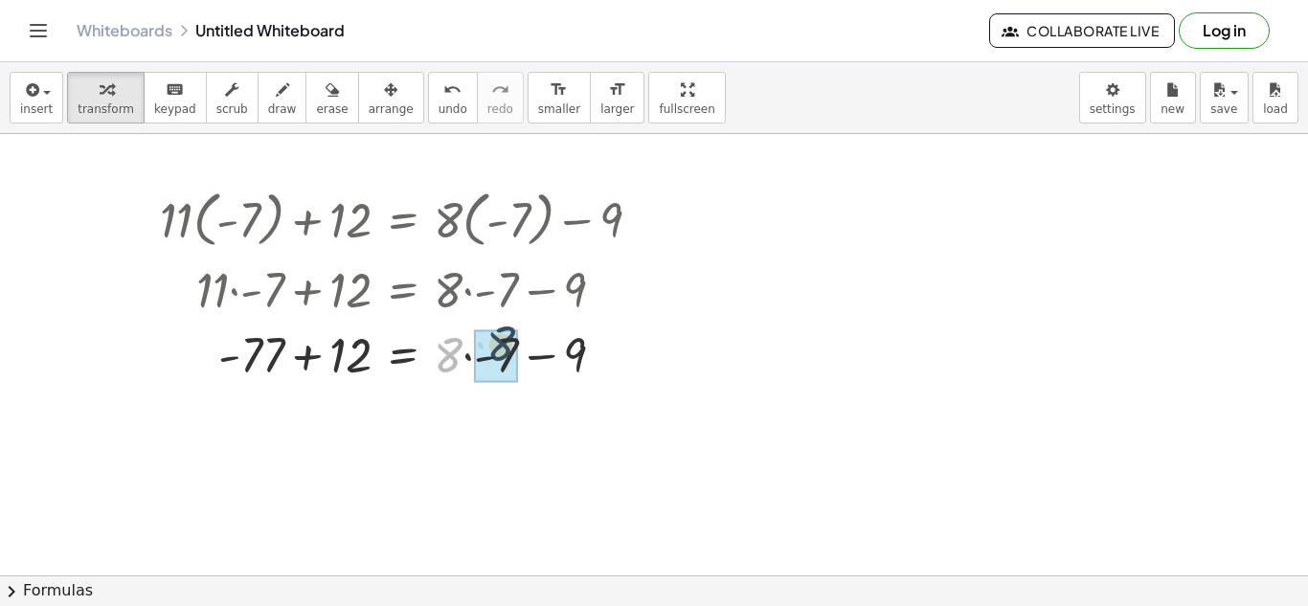
drag, startPoint x: 448, startPoint y: 373, endPoint x: 502, endPoint y: 361, distance: 55.1
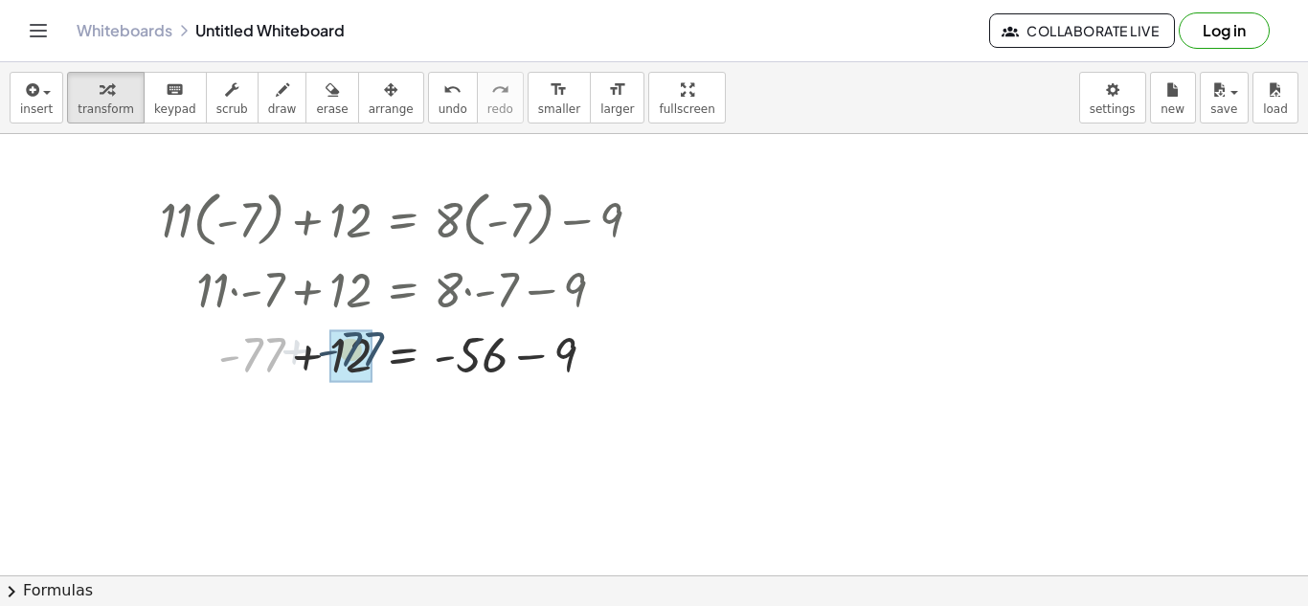
drag, startPoint x: 241, startPoint y: 369, endPoint x: 341, endPoint y: 364, distance: 99.7
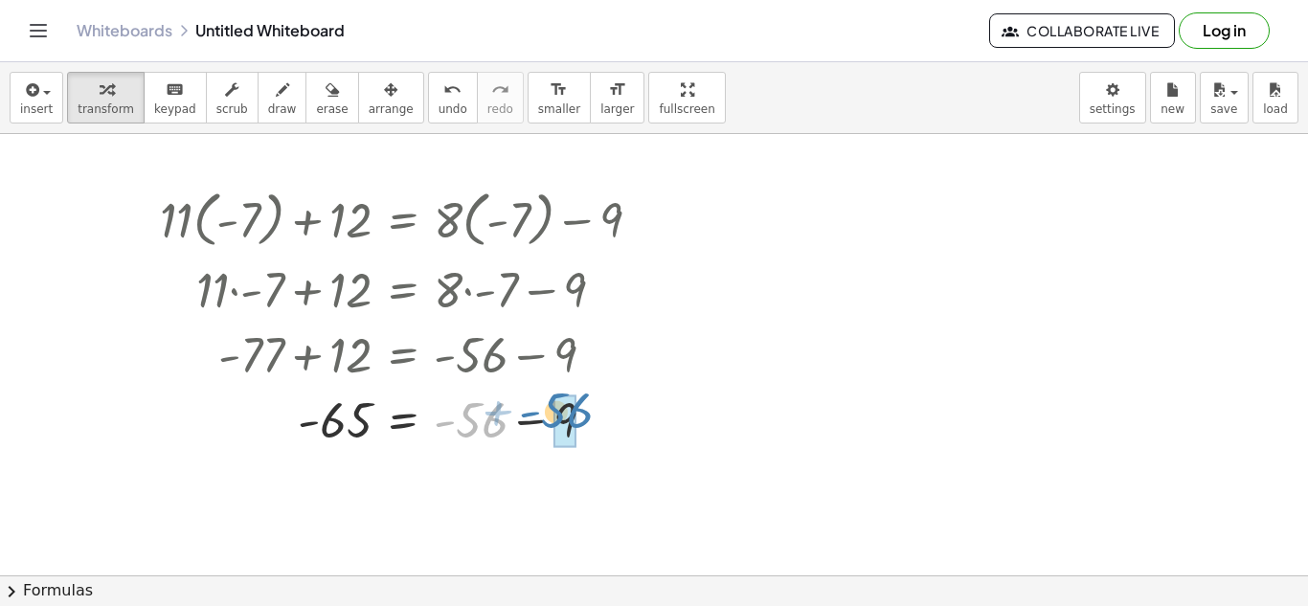
drag, startPoint x: 472, startPoint y: 408, endPoint x: 554, endPoint y: 399, distance: 82.8
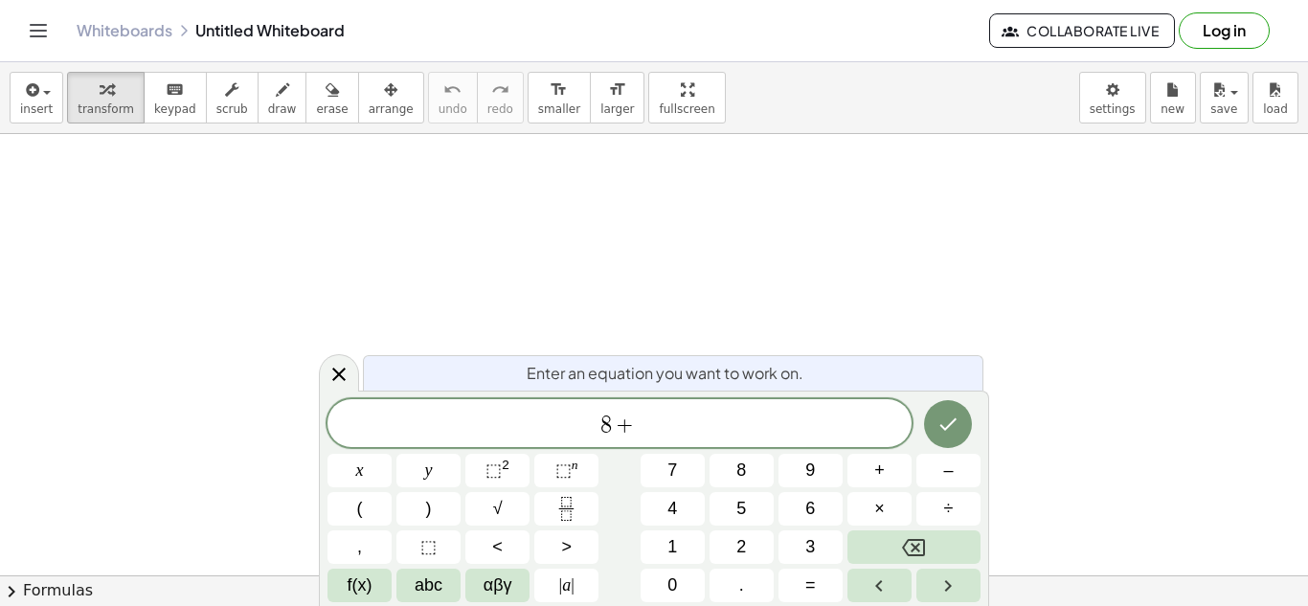
scroll to position [5, 0]
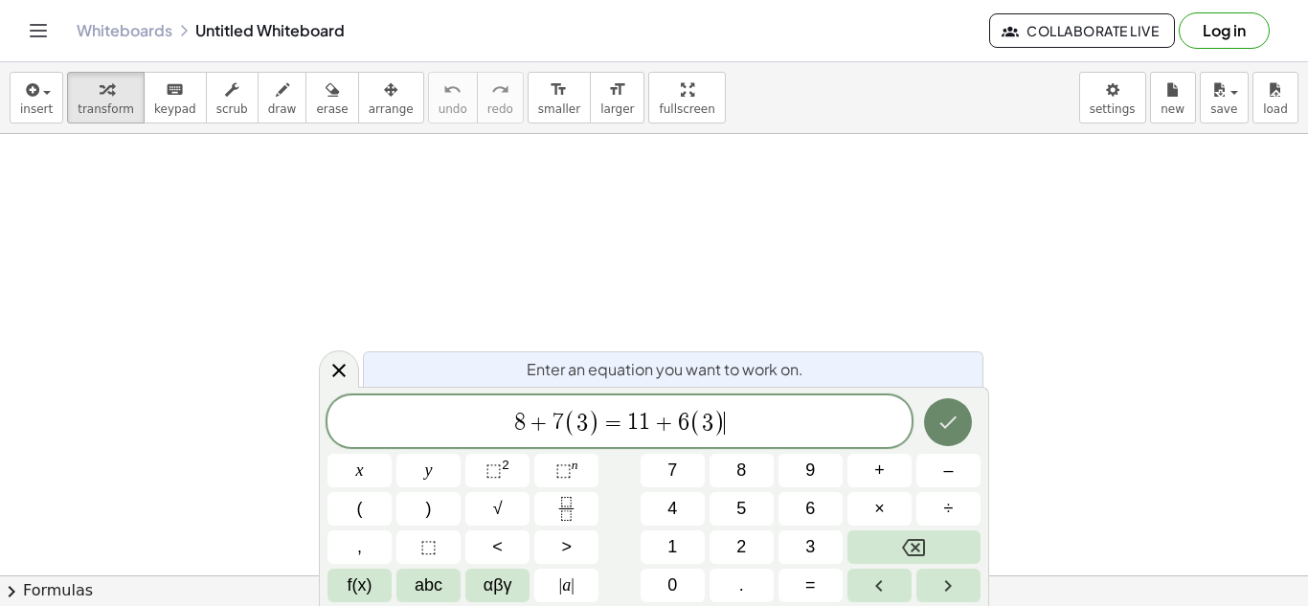
click at [942, 436] on button "Done" at bounding box center [948, 422] width 48 height 48
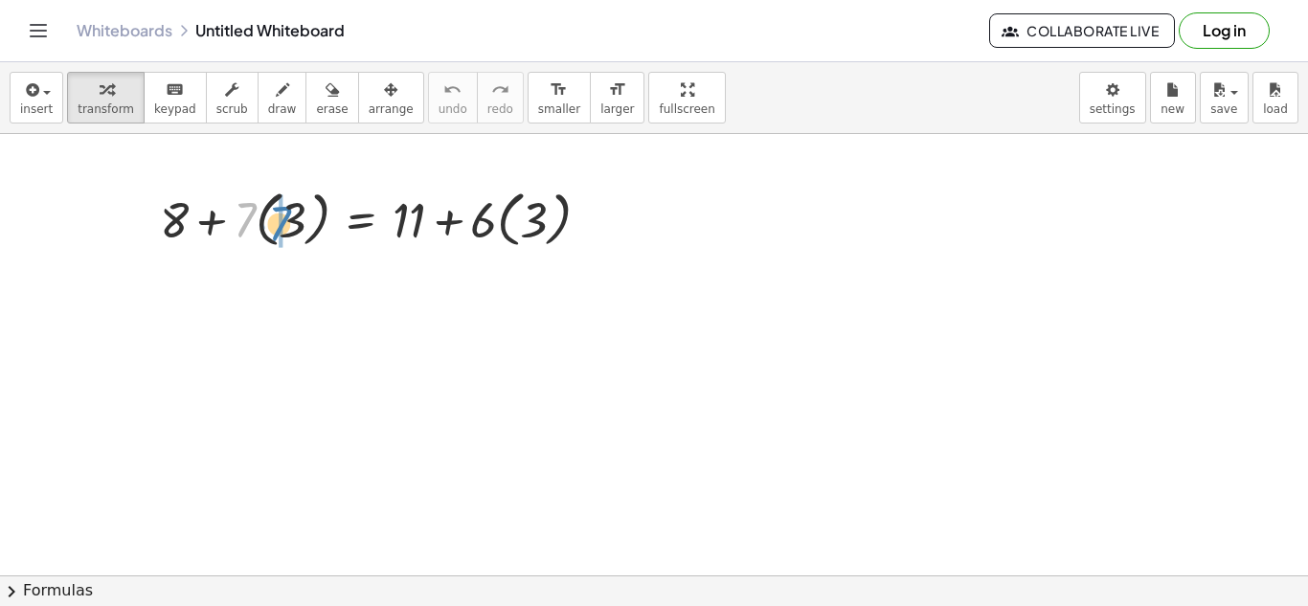
drag, startPoint x: 248, startPoint y: 215, endPoint x: 280, endPoint y: 215, distance: 31.6
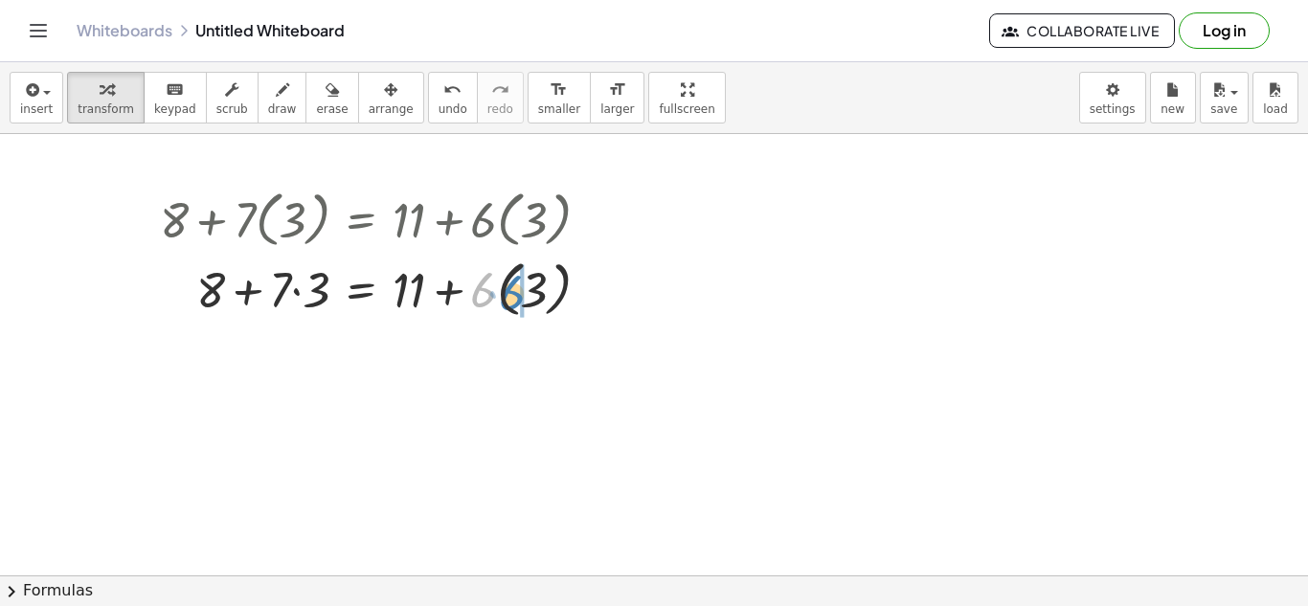
drag, startPoint x: 484, startPoint y: 286, endPoint x: 510, endPoint y: 287, distance: 26.8
click at [510, 287] on div at bounding box center [382, 288] width 464 height 70
drag, startPoint x: 278, startPoint y: 300, endPoint x: 305, endPoint y: 291, distance: 29.1
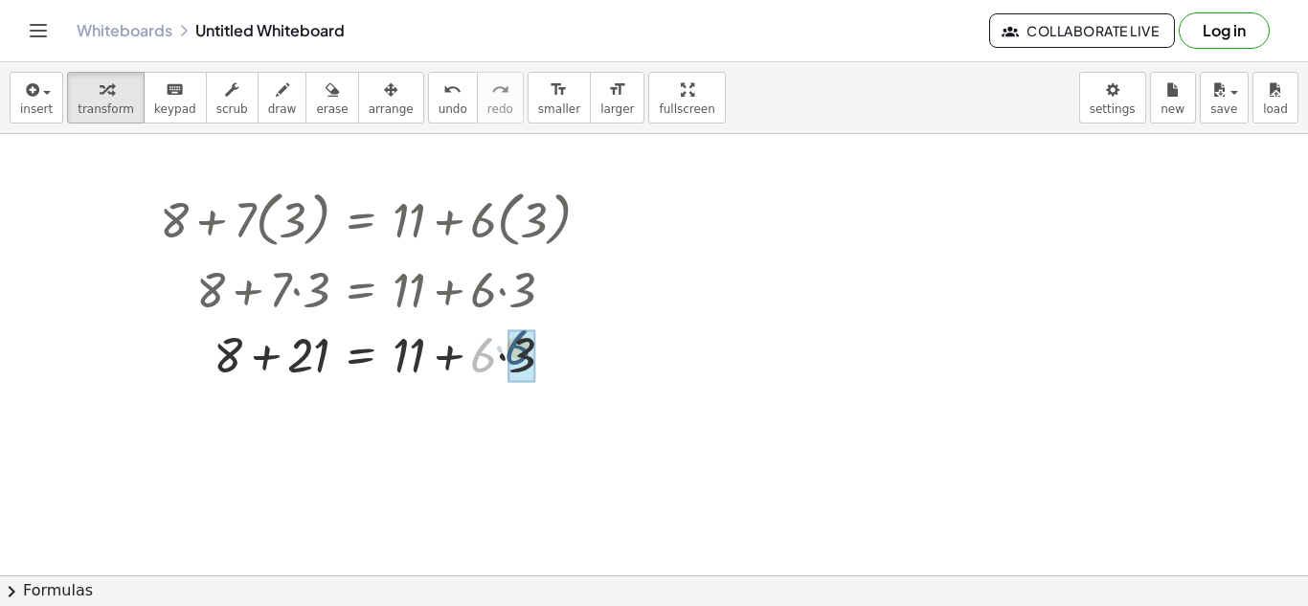
drag, startPoint x: 485, startPoint y: 367, endPoint x: 523, endPoint y: 359, distance: 39.1
drag, startPoint x: 231, startPoint y: 369, endPoint x: 307, endPoint y: 362, distance: 76.9
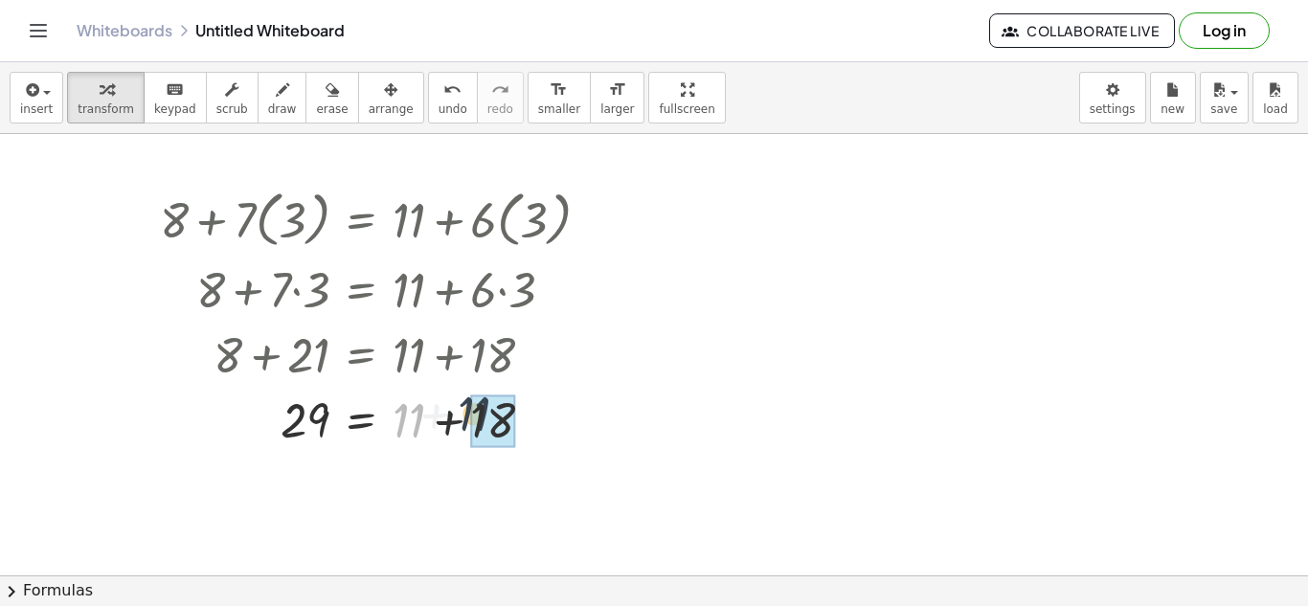
drag, startPoint x: 424, startPoint y: 426, endPoint x: 495, endPoint y: 418, distance: 71.3
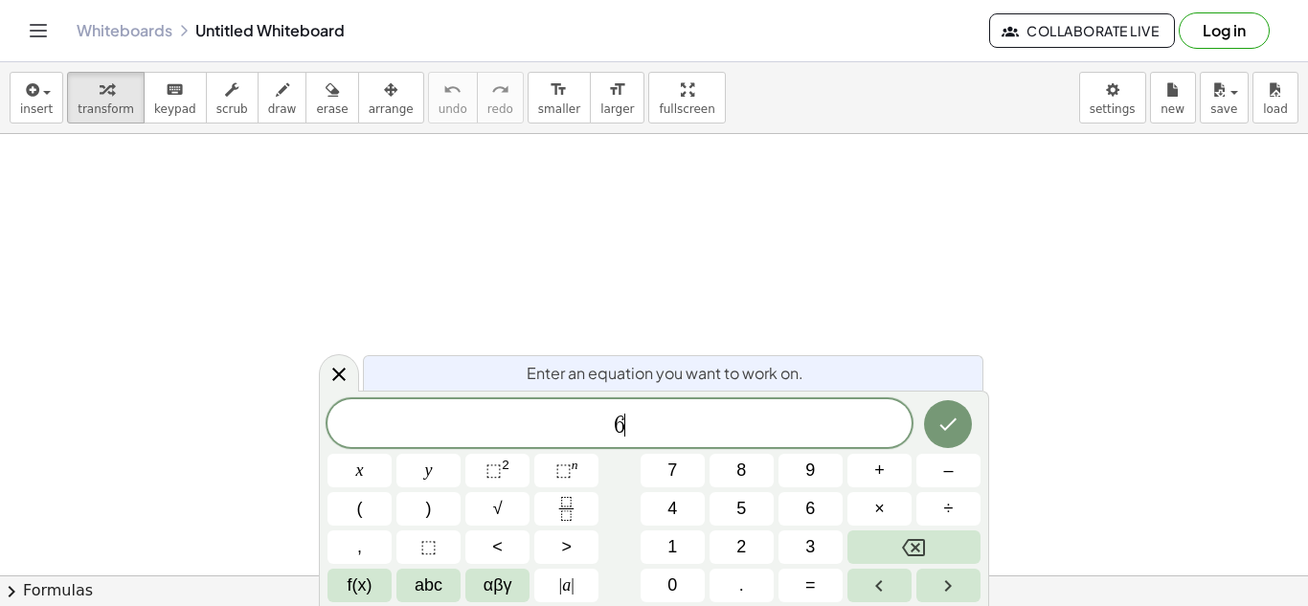
scroll to position [2, 0]
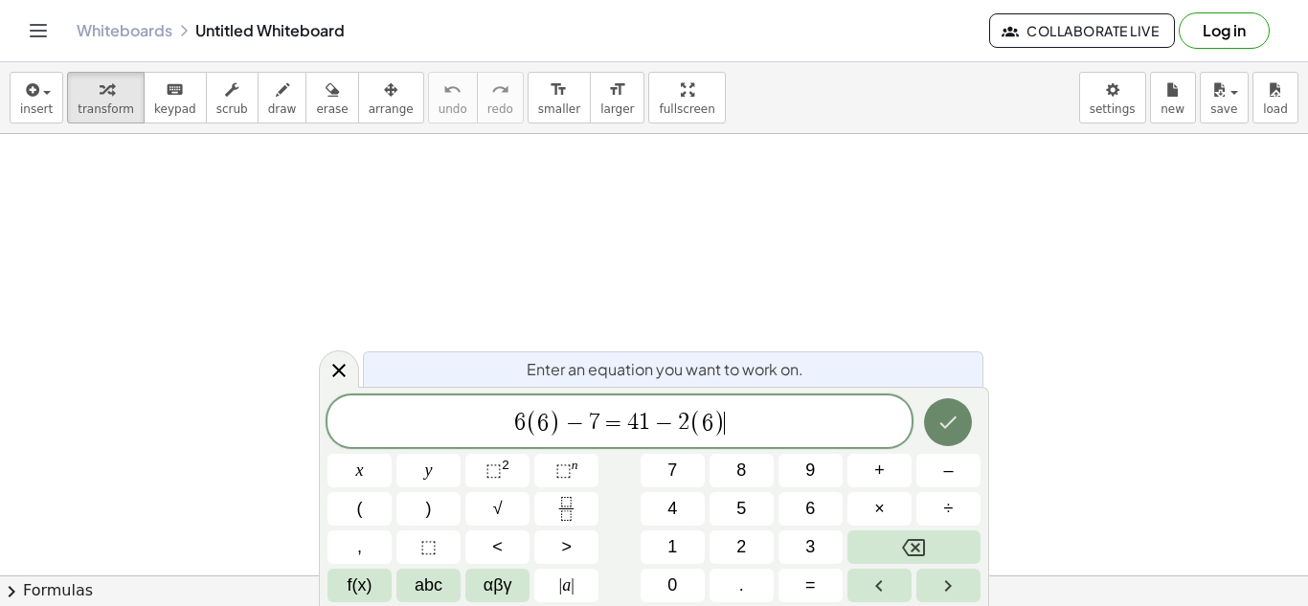
click at [967, 422] on button "Done" at bounding box center [948, 422] width 48 height 48
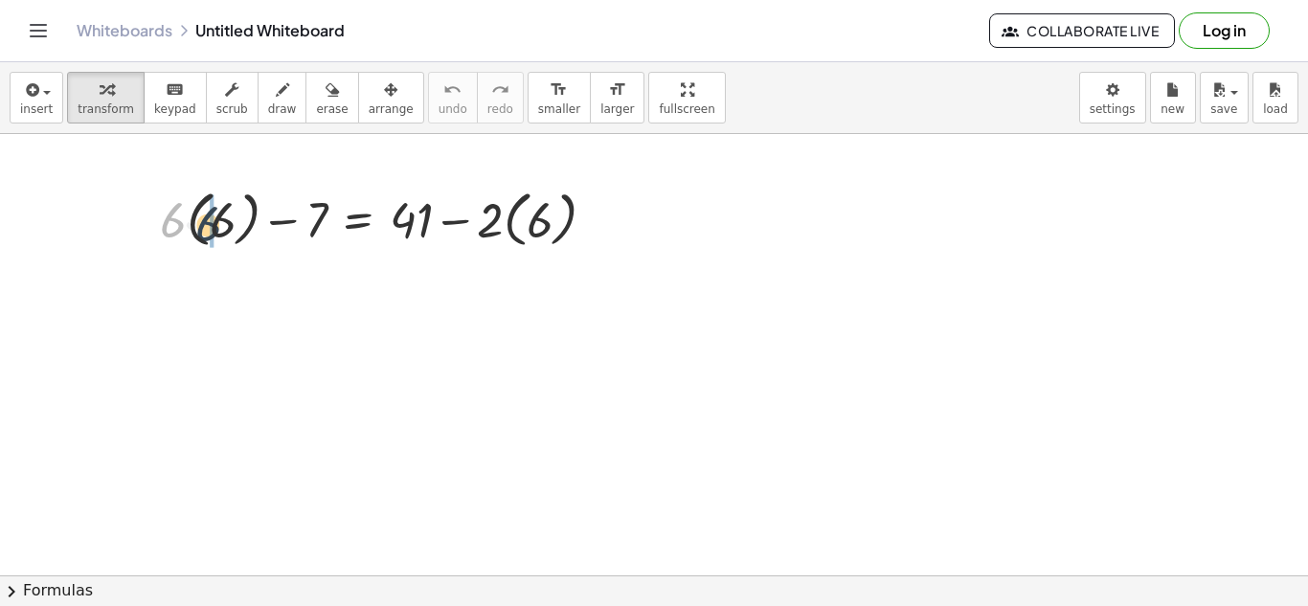
drag, startPoint x: 169, startPoint y: 219, endPoint x: 208, endPoint y: 221, distance: 38.4
click at [208, 221] on div at bounding box center [385, 218] width 470 height 70
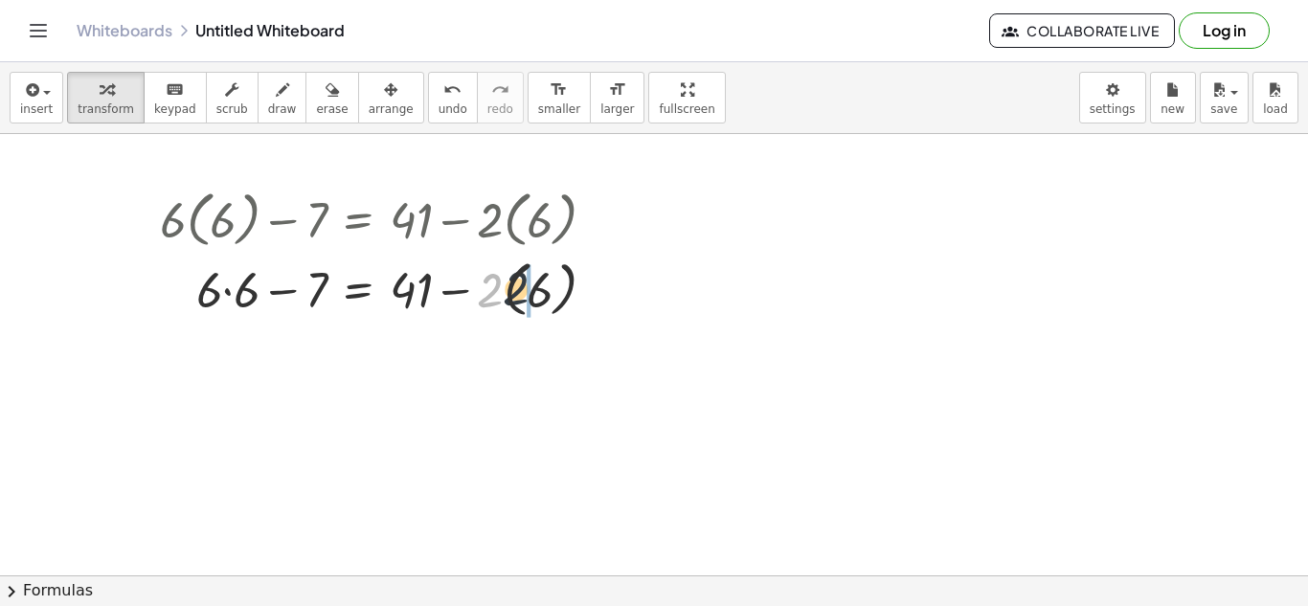
drag, startPoint x: 502, startPoint y: 288, endPoint x: 546, endPoint y: 283, distance: 44.3
click at [546, 283] on div at bounding box center [385, 288] width 470 height 70
drag, startPoint x: 211, startPoint y: 303, endPoint x: 248, endPoint y: 307, distance: 37.7
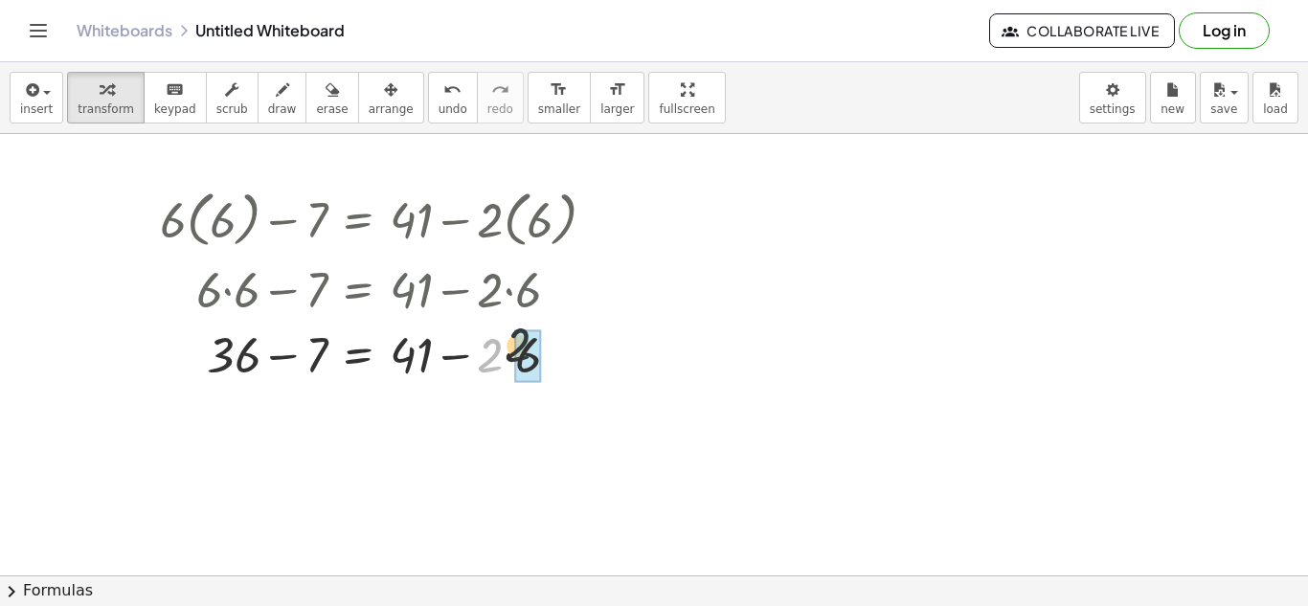
drag, startPoint x: 499, startPoint y: 362, endPoint x: 532, endPoint y: 353, distance: 34.6
drag, startPoint x: 228, startPoint y: 371, endPoint x: 309, endPoint y: 368, distance: 81.4
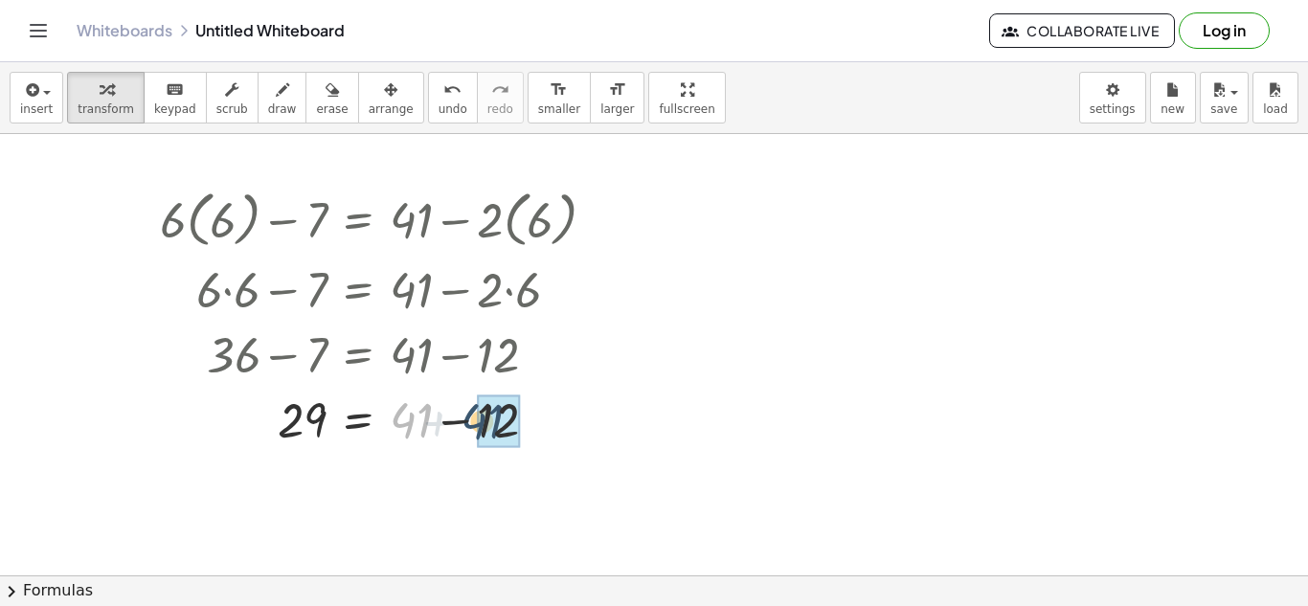
drag, startPoint x: 421, startPoint y: 420, endPoint x: 506, endPoint y: 423, distance: 84.3
